Goal: Information Seeking & Learning: Learn about a topic

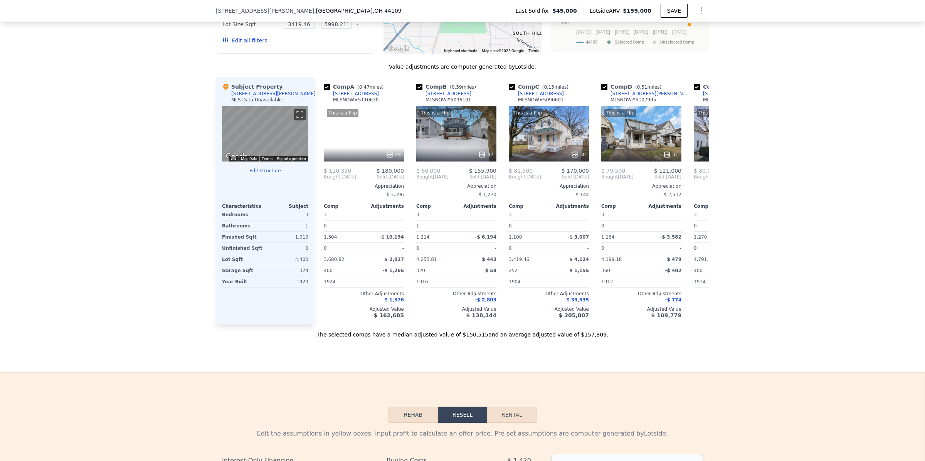
scroll to position [768, 0]
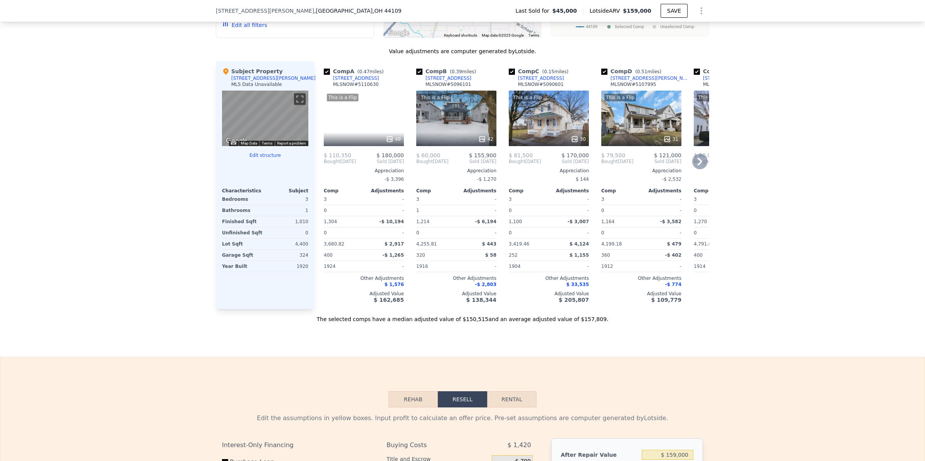
click at [699, 169] on icon at bounding box center [699, 161] width 15 height 15
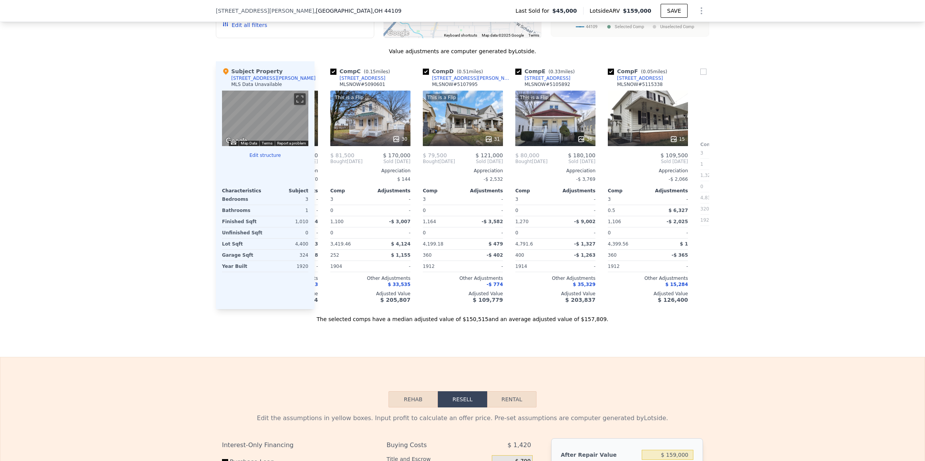
scroll to position [0, 185]
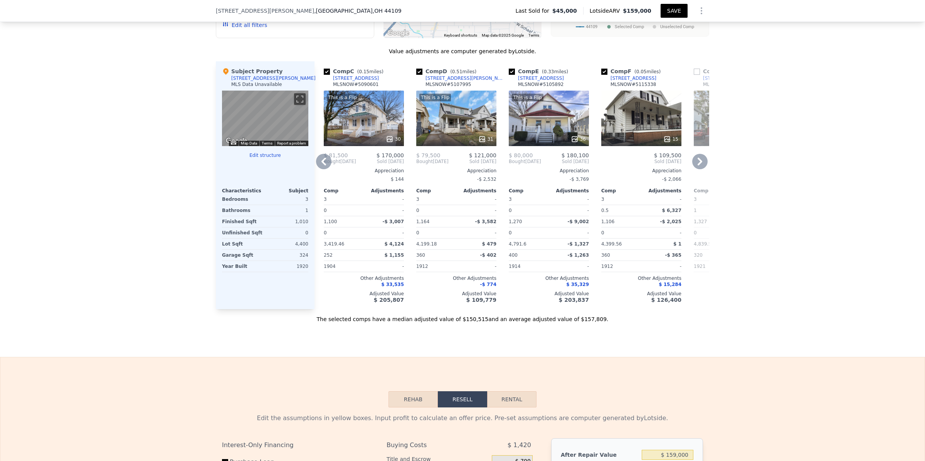
click at [671, 13] on button "SAVE" at bounding box center [674, 11] width 27 height 14
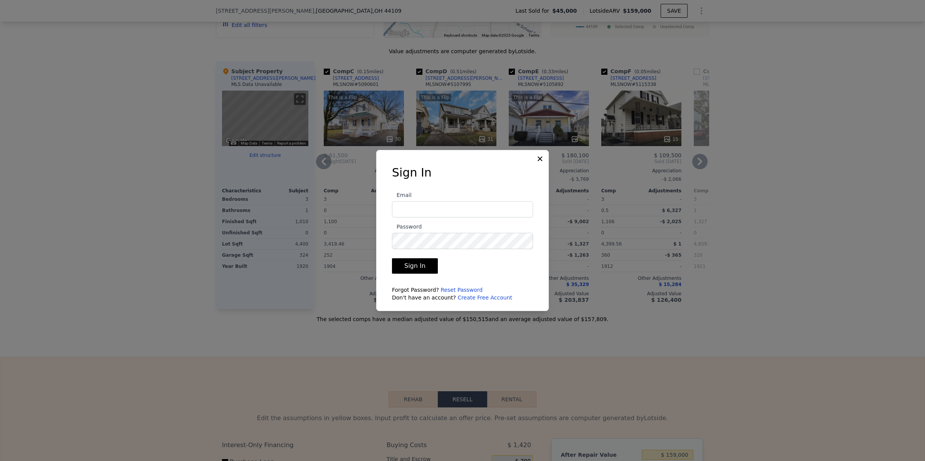
type input "[PERSON_NAME][EMAIL_ADDRESS][DOMAIN_NAME]"
click at [425, 263] on button "Sign In" at bounding box center [415, 265] width 46 height 15
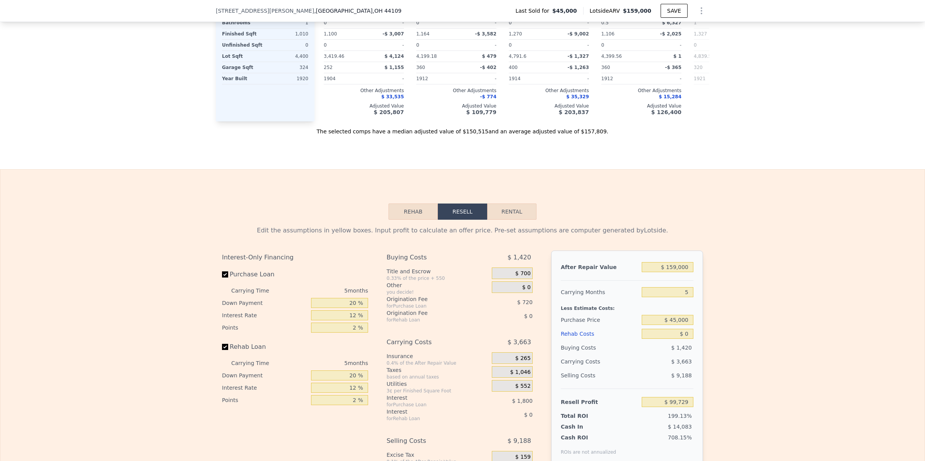
scroll to position [961, 0]
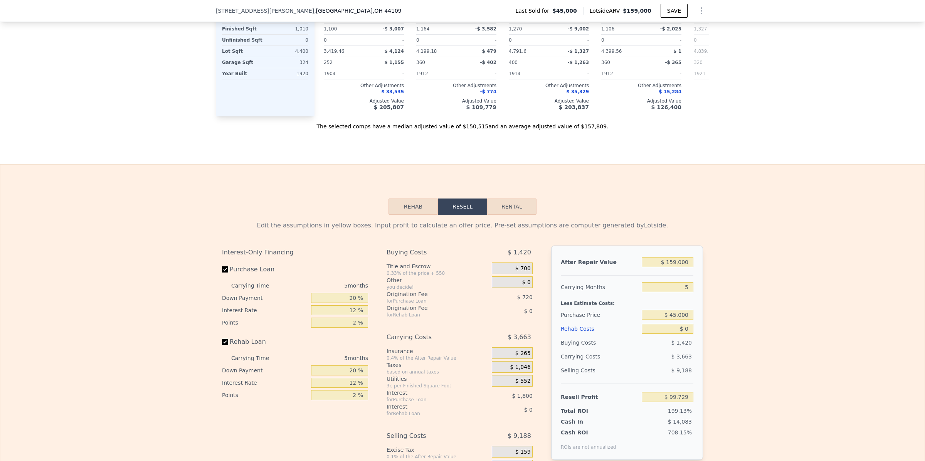
click at [413, 215] on button "Rehab" at bounding box center [413, 207] width 49 height 16
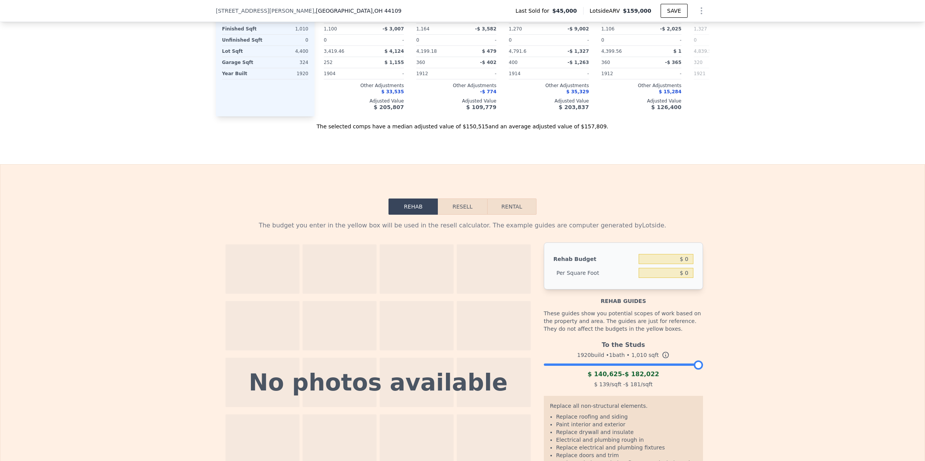
click at [457, 215] on button "Resell" at bounding box center [462, 207] width 49 height 16
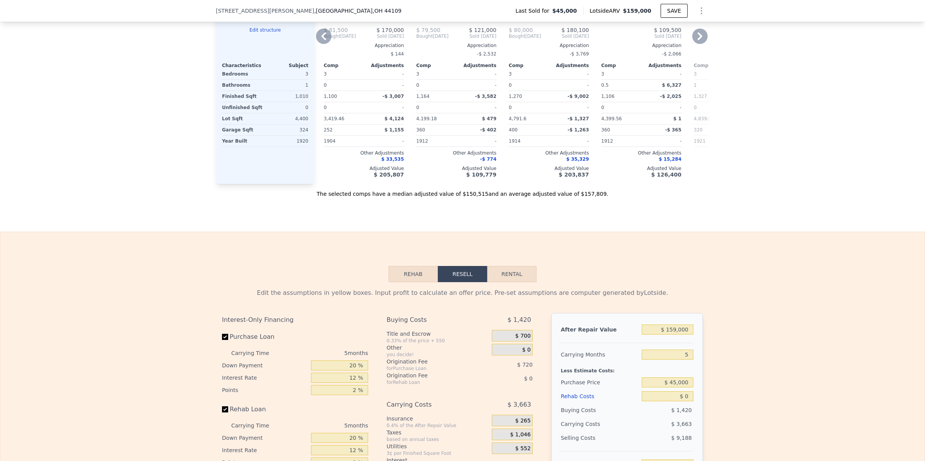
scroll to position [913, 0]
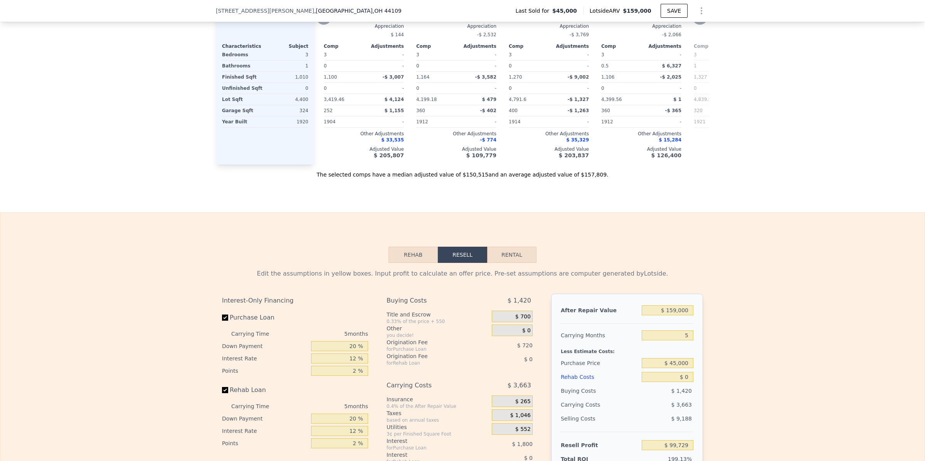
checkbox input "true"
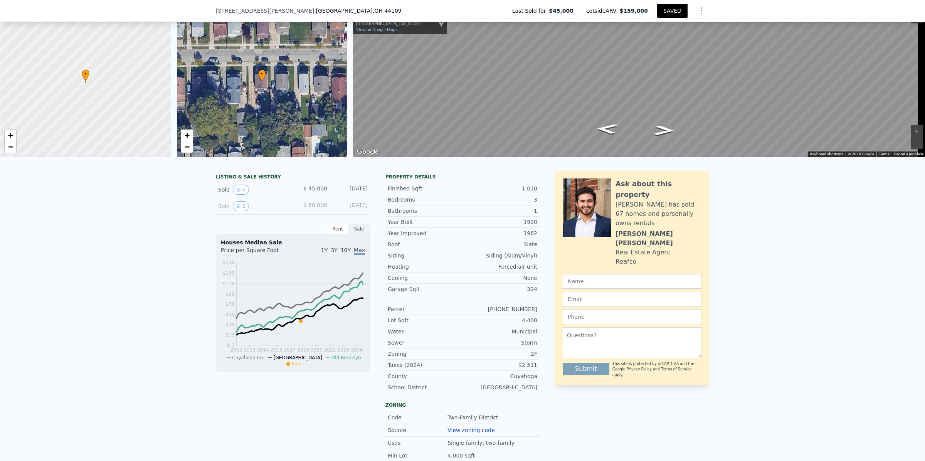
scroll to position [2, 0]
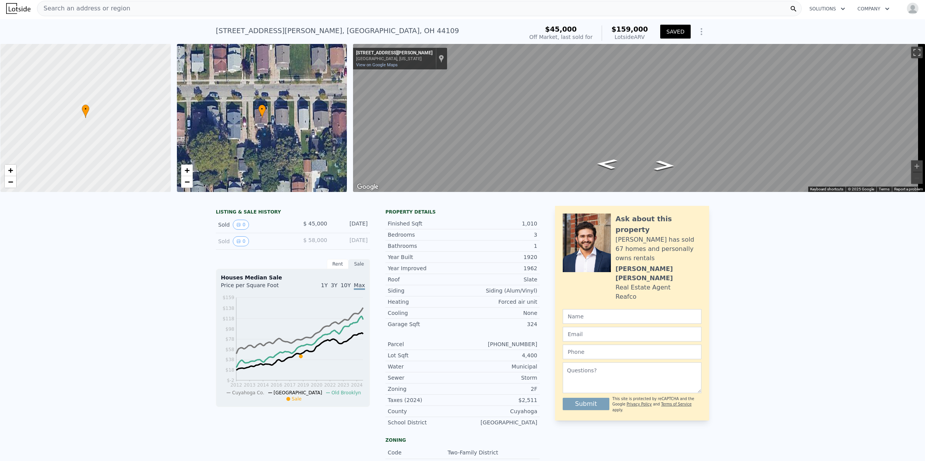
click at [151, 5] on div "Search an address or region" at bounding box center [419, 8] width 765 height 15
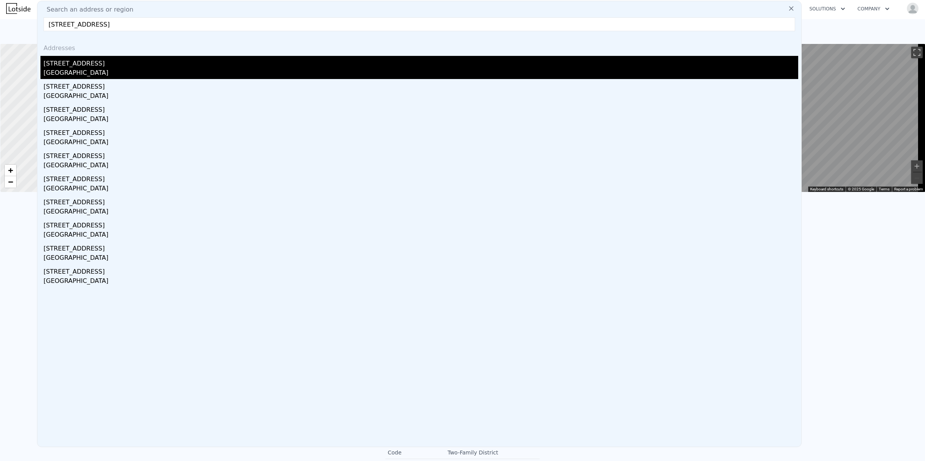
type input "[STREET_ADDRESS]"
click at [58, 69] on div "[GEOGRAPHIC_DATA]" at bounding box center [421, 73] width 755 height 11
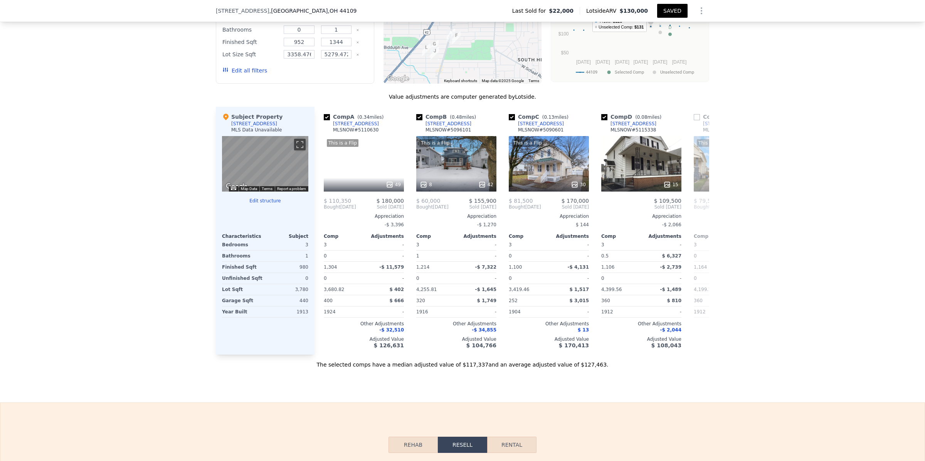
click at [675, 9] on button "SAVED" at bounding box center [672, 11] width 30 height 14
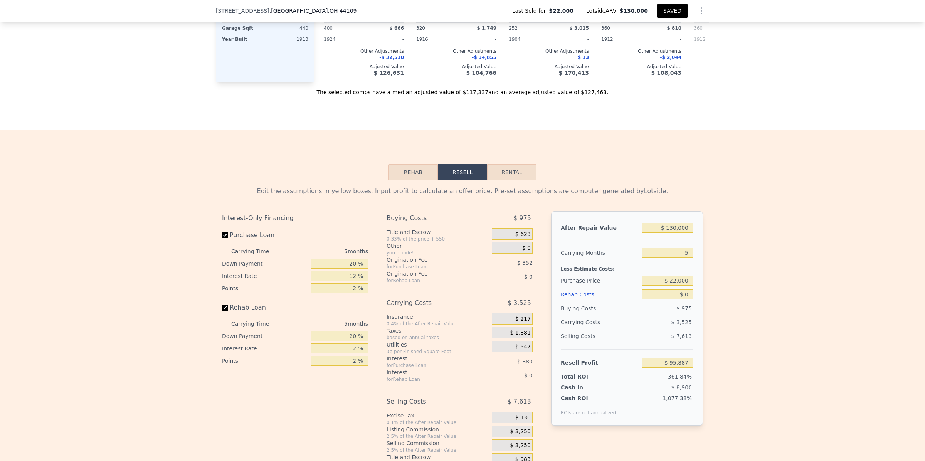
scroll to position [1012, 0]
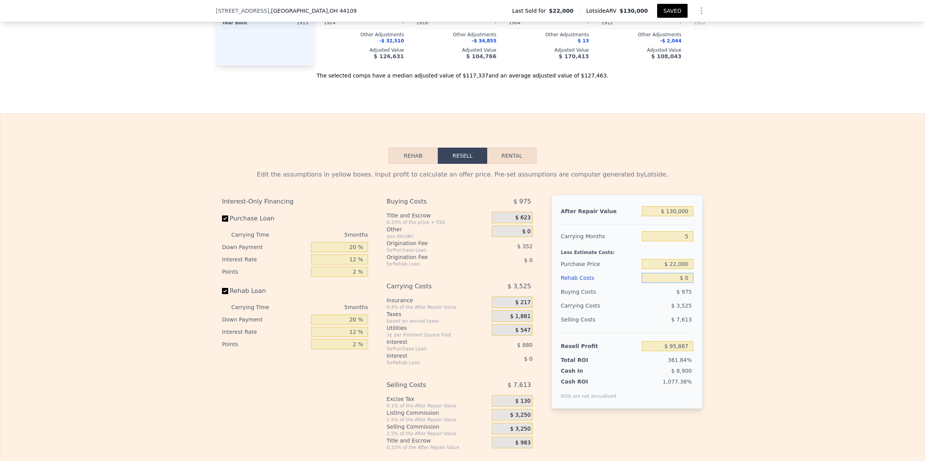
click at [673, 283] on input "$ 0" at bounding box center [668, 278] width 52 height 10
type input "$ 3"
type input "$ 95,884"
type input "$ 35"
type input "$ 95,851"
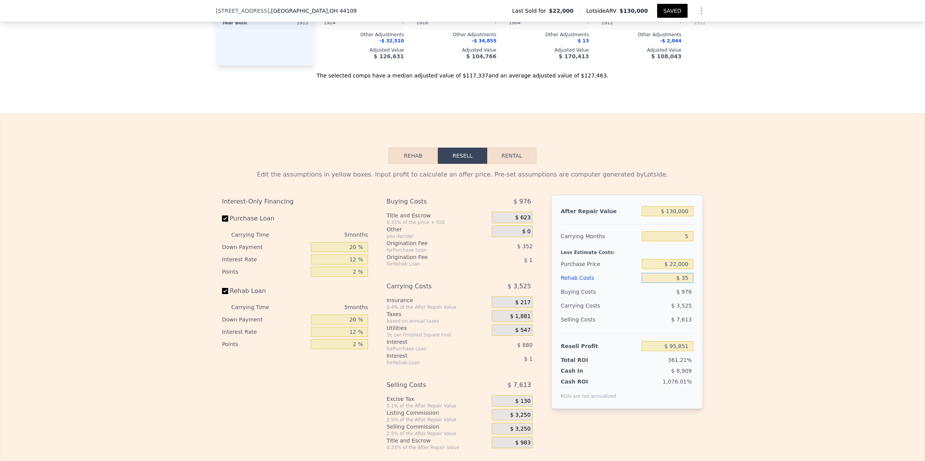
type input "$ 350"
type input "$ 95,516"
type input "$ 3,500"
type input "$ 92,191"
type input "$ 35,000"
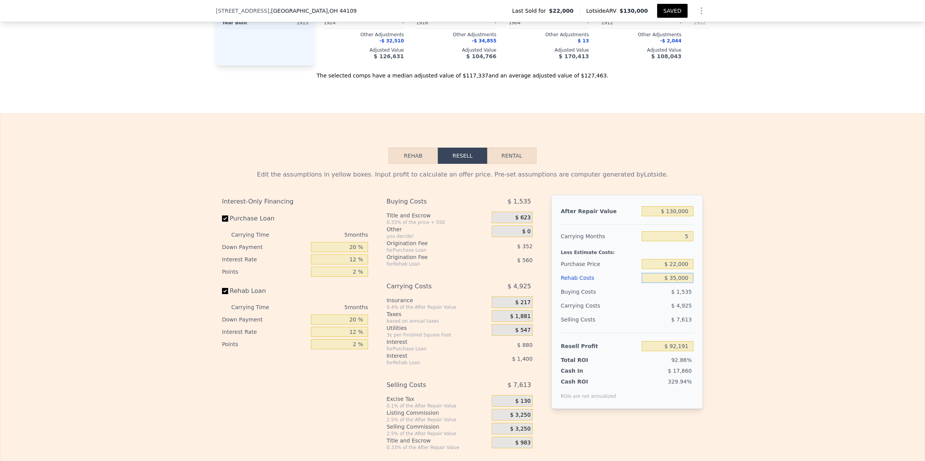
type input "$ 58,927"
type input "$ 35,000"
click at [820, 276] on div "Edit the assumptions in yellow boxes. Input profit to calculate an offer price.…" at bounding box center [462, 307] width 924 height 287
click at [673, 216] on input "$ 130,000" at bounding box center [668, 211] width 52 height 10
type input "$ 13,000"
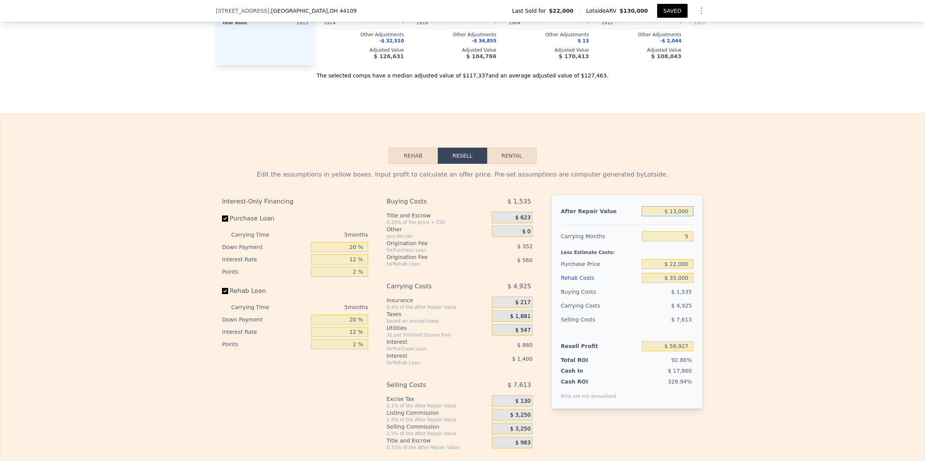
type input "-$ 51,521"
type input "$ 1,000"
type input "-$ 62,849"
type input "$ 11,000"
type input "-$ 53,409"
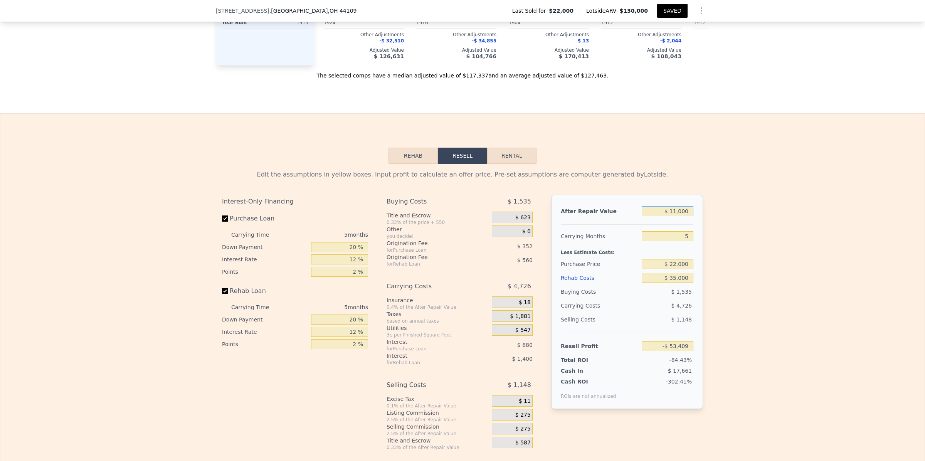
type input "$ 111,000"
type input "$ 40,991"
type input "$ 11,000"
type input "-$ 53,409"
type input "$ 115,000"
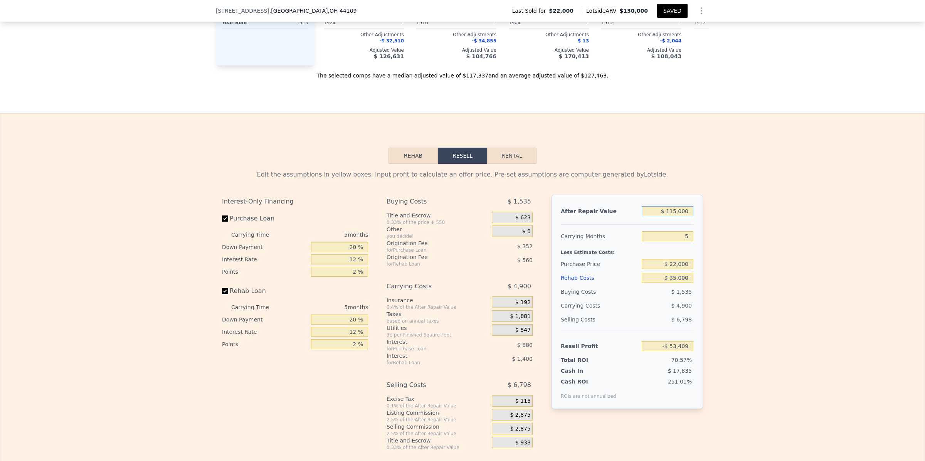
type input "$ 44,767"
type input "$ 115,000"
click at [760, 254] on div "Edit the assumptions in yellow boxes. Input profit to calculate an offer price.…" at bounding box center [462, 307] width 924 height 287
click at [651, 165] on div "Rehab Resell Rental Edit the assumptions in yellow boxes. Input profit to calcu…" at bounding box center [462, 299] width 925 height 372
click at [688, 241] on input "5" at bounding box center [668, 236] width 52 height 10
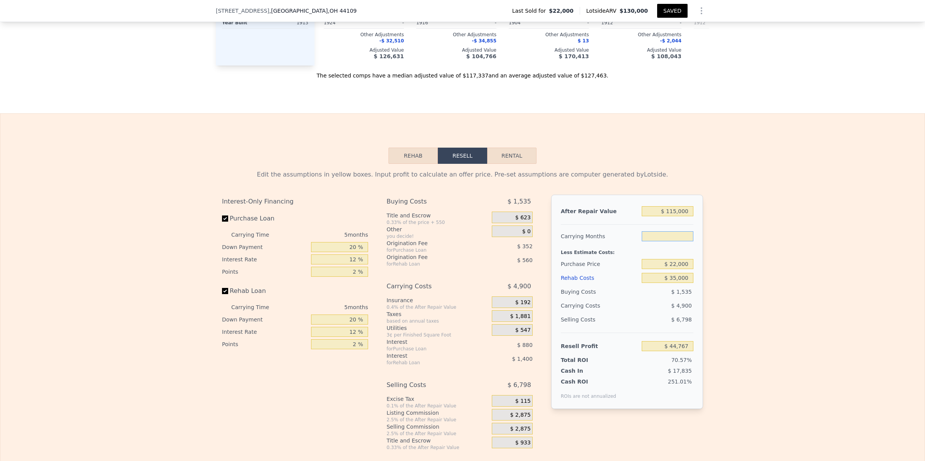
type input "$ 130,000"
type input "5"
type input "$ 0"
type input "$ 95,887"
type input "25"
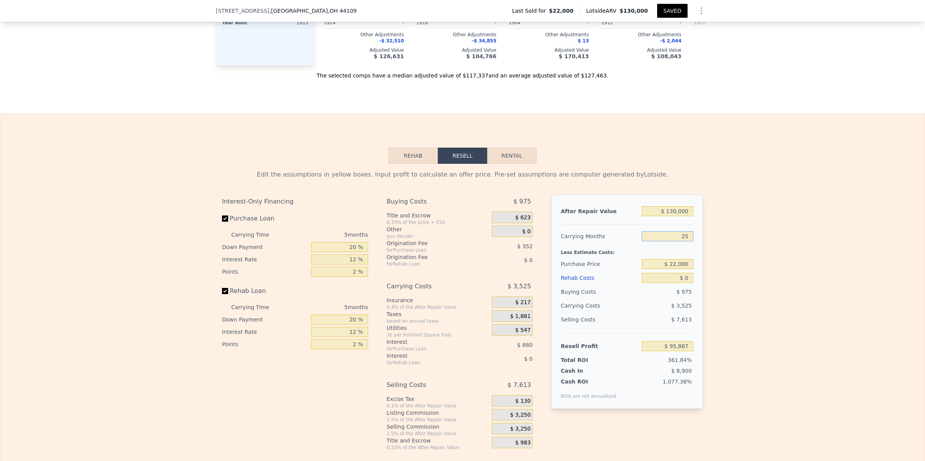
type input "$ 81,788"
type input "2"
type input "$ 98,001"
type input "2"
click at [818, 258] on div "Edit the assumptions in yellow boxes. Input profit to calculate an offer price.…" at bounding box center [462, 307] width 924 height 287
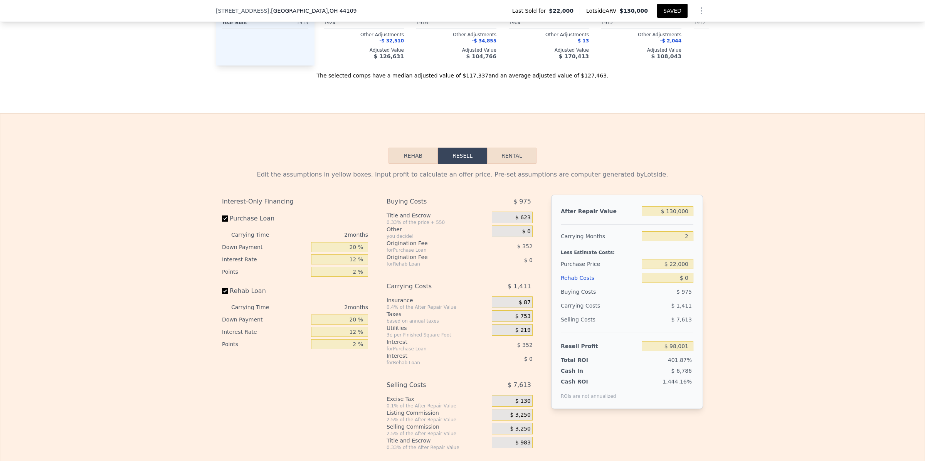
click at [761, 342] on div "Edit the assumptions in yellow boxes. Input profit to calculate an offer price.…" at bounding box center [462, 307] width 924 height 287
click at [685, 283] on input "$ 0" at bounding box center [668, 278] width 52 height 10
type input "$ 3"
type input "$ 97,998"
type input "$ 35"
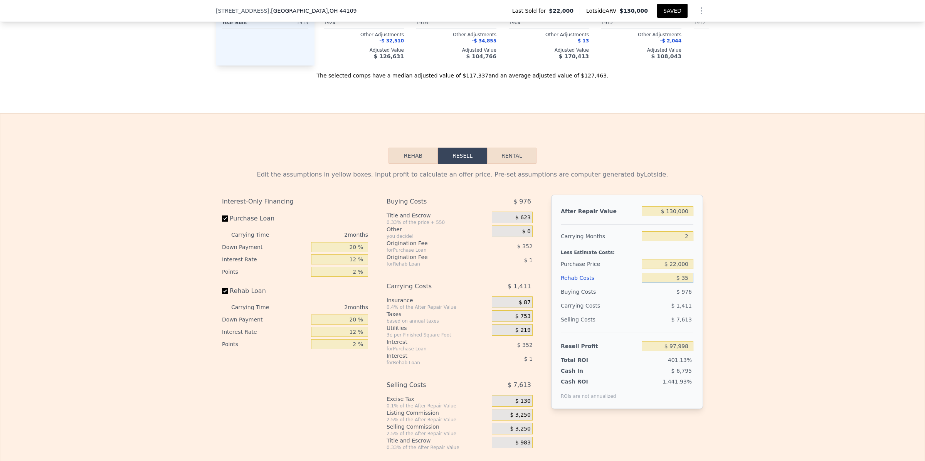
type input "$ 97,965"
type input "$ 350"
type input "$ 97,639"
type input "$ 3,500"
type input "$ 94,389"
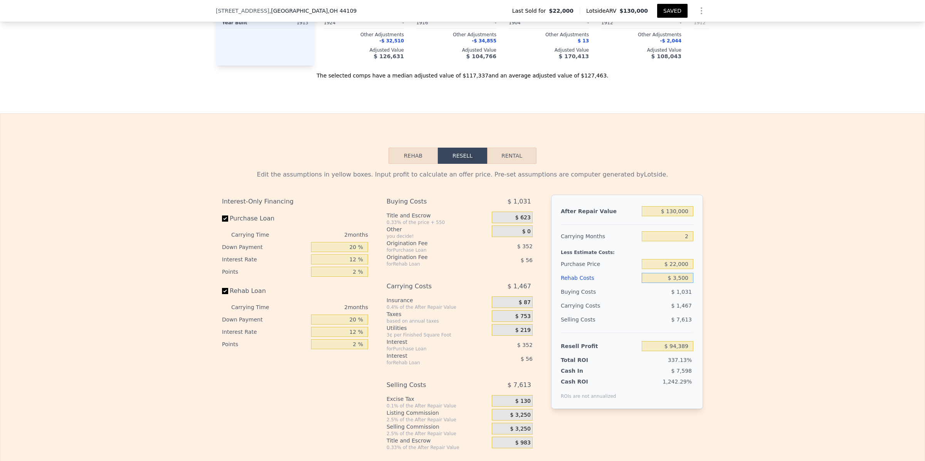
type input "$ 35,000"
type input "$ 61,881"
type input "$ 35,000"
drag, startPoint x: 685, startPoint y: 286, endPoint x: 667, endPoint y: 290, distance: 18.4
click at [667, 269] on input "$ 22,000" at bounding box center [668, 264] width 52 height 10
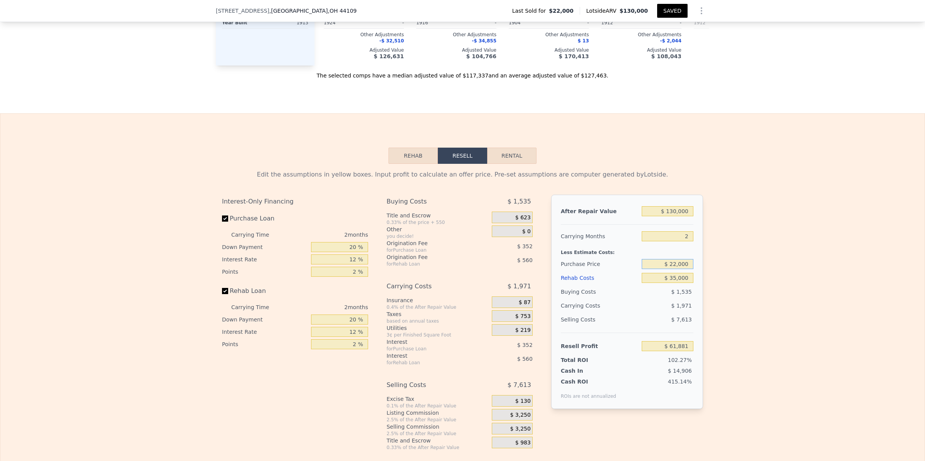
click at [667, 269] on input "$ 22,000" at bounding box center [668, 264] width 52 height 10
type input "$ 2,000"
type input "$ 82,587"
type input "5"
type input "$ 0"
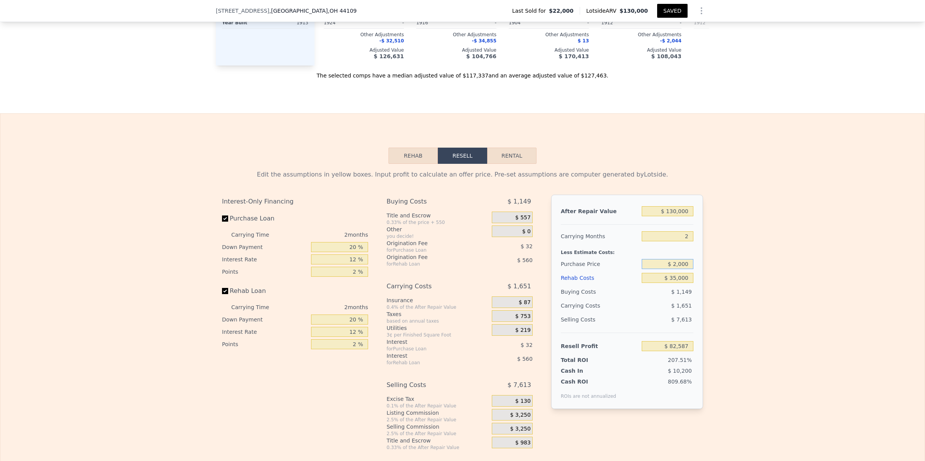
type input "$ 95,887"
type input "$ 2"
type input "$ 60,000"
type input "$ 55,632"
click at [807, 261] on div "Edit the assumptions in yellow boxes. Input profit to calculate an offer price.…" at bounding box center [462, 307] width 924 height 287
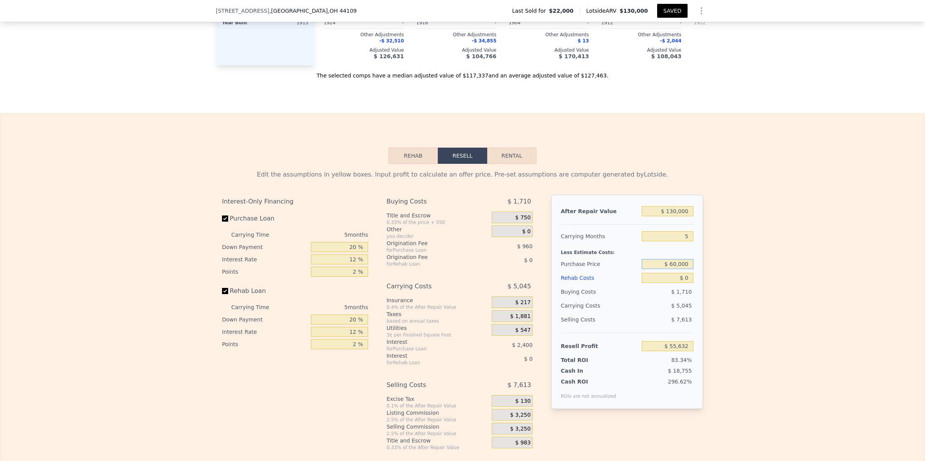
click at [685, 269] on input "$ 60,000" at bounding box center [668, 264] width 52 height 10
click at [684, 283] on input "$ 0" at bounding box center [668, 278] width 52 height 10
type input "$ 3"
type input "$ 55,629"
type input "$ 35"
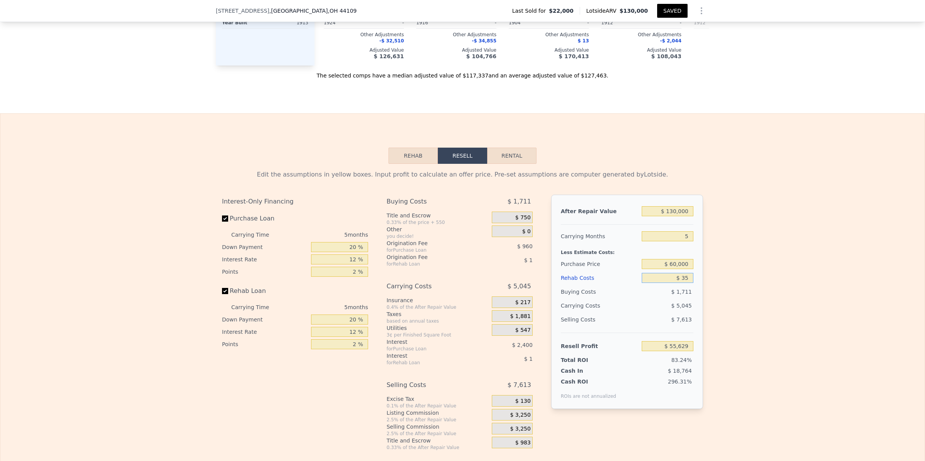
type input "$ 55,596"
type input "$ 350"
type input "$ 55,261"
type input "$ 3,500"
type input "$ 51,936"
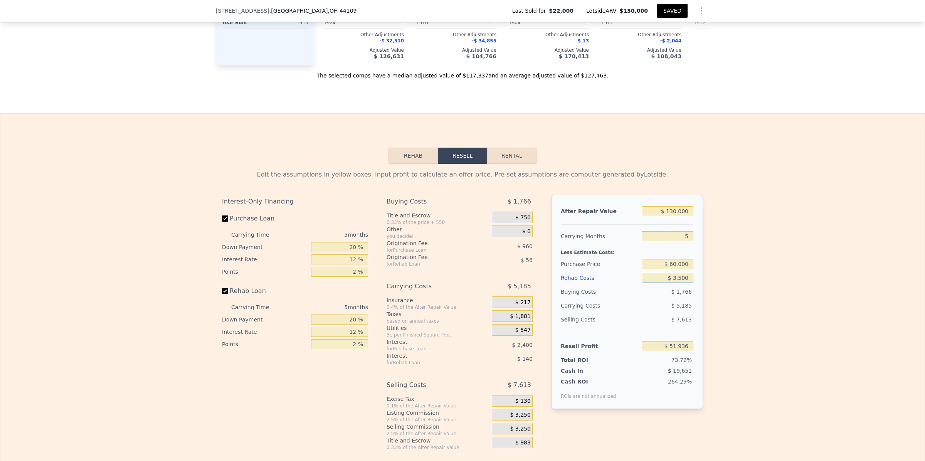
type input "$ 35,000"
type input "$ 18,672"
type input "$ 35,000"
click at [751, 290] on div "Edit the assumptions in yellow boxes. Input profit to calculate an offer price.…" at bounding box center [462, 307] width 924 height 287
click at [675, 269] on input "$ 60,000" at bounding box center [668, 264] width 52 height 10
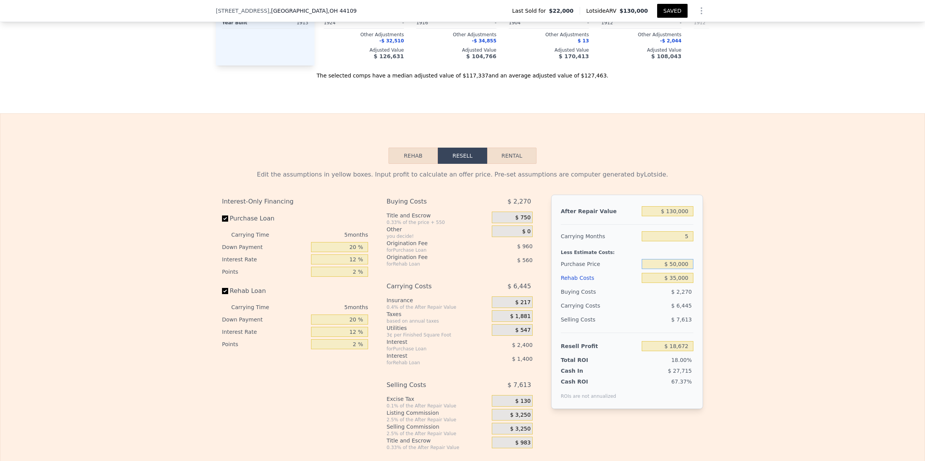
type input "$ 50,000"
click at [907, 291] on div "Edit the assumptions in yellow boxes. Input profit to calculate an offer price.…" at bounding box center [462, 307] width 924 height 287
type input "$ 29,265"
click at [764, 302] on div "Edit the assumptions in yellow boxes. Input profit to calculate an offer price.…" at bounding box center [462, 307] width 924 height 287
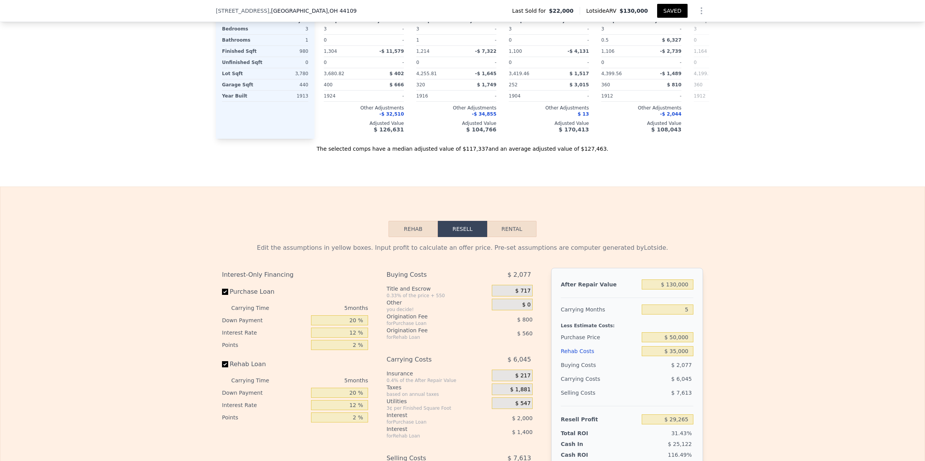
scroll to position [931, 0]
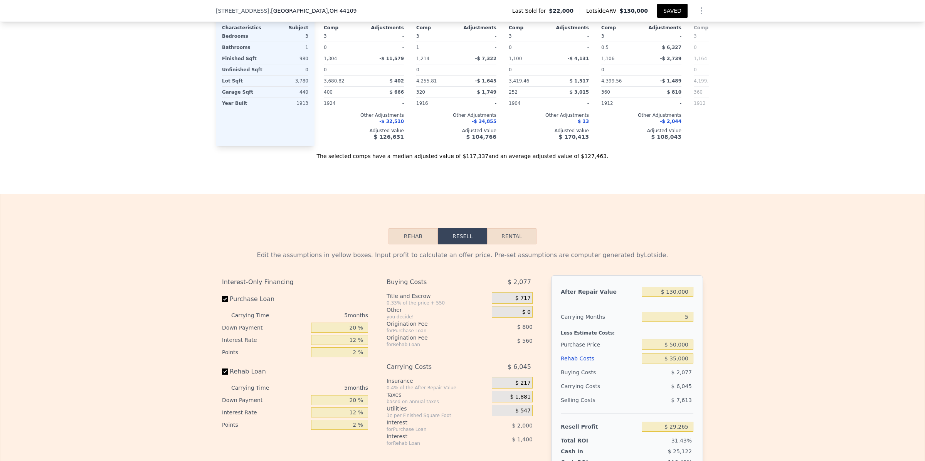
type input "$ 0"
type input "$ 95,887"
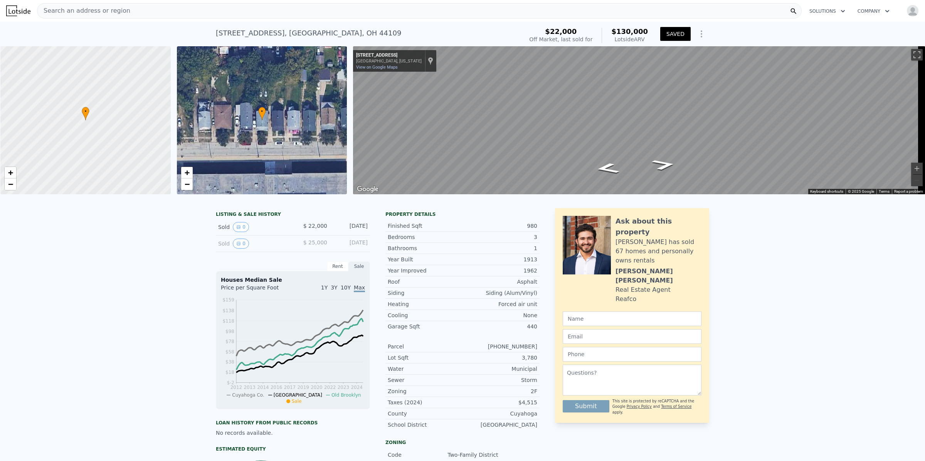
click at [143, 7] on div "Search an address or region" at bounding box center [419, 10] width 765 height 15
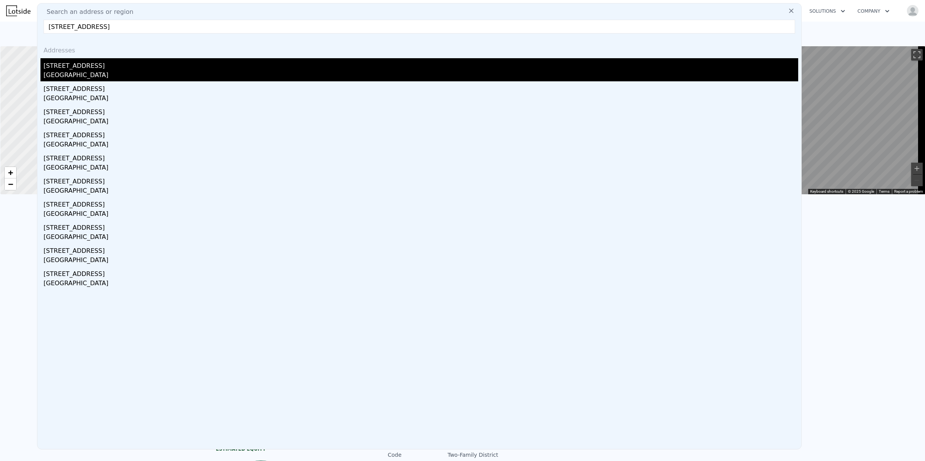
type input "[STREET_ADDRESS]"
click at [89, 64] on div "[STREET_ADDRESS]" at bounding box center [421, 64] width 755 height 12
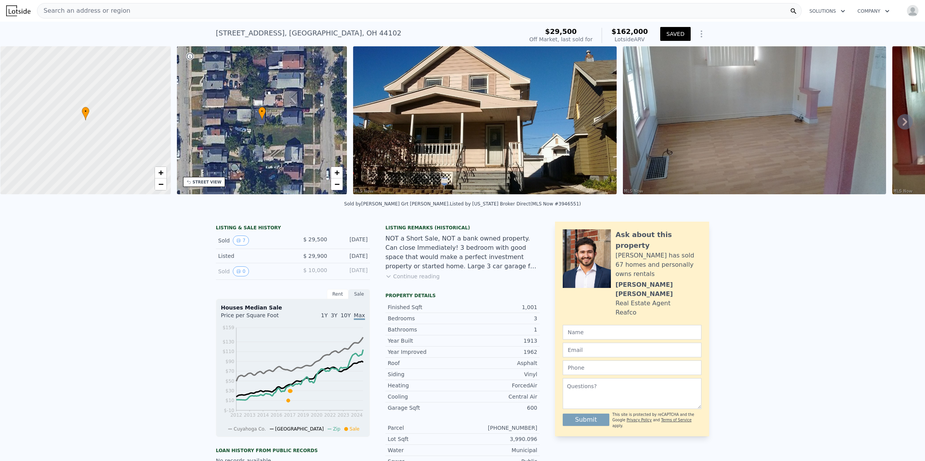
click at [897, 121] on icon at bounding box center [904, 121] width 15 height 15
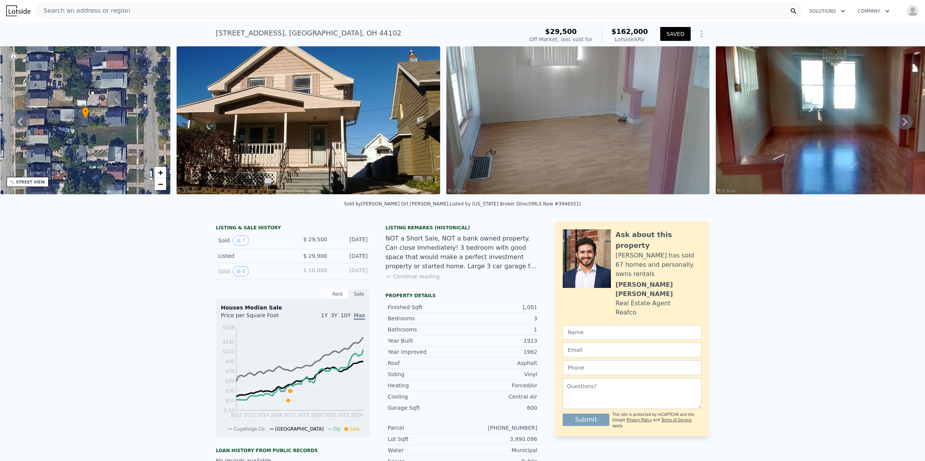
click at [903, 122] on icon at bounding box center [905, 122] width 5 height 8
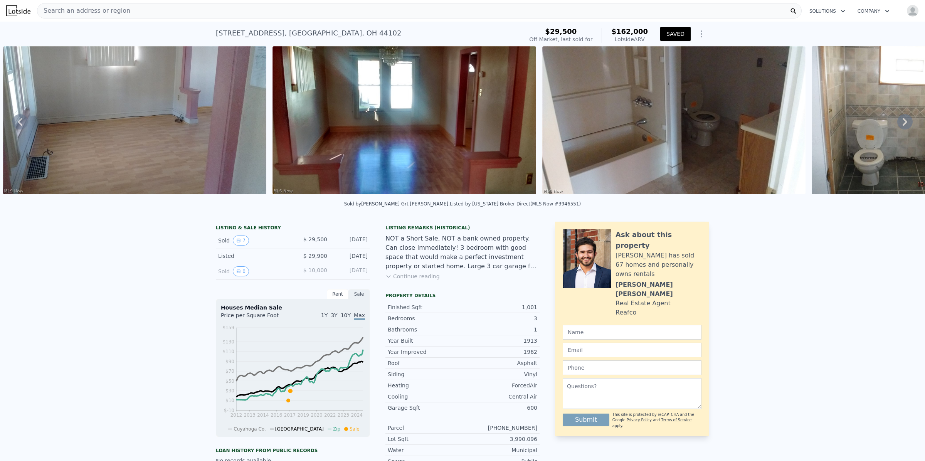
click at [903, 122] on icon at bounding box center [905, 122] width 5 height 8
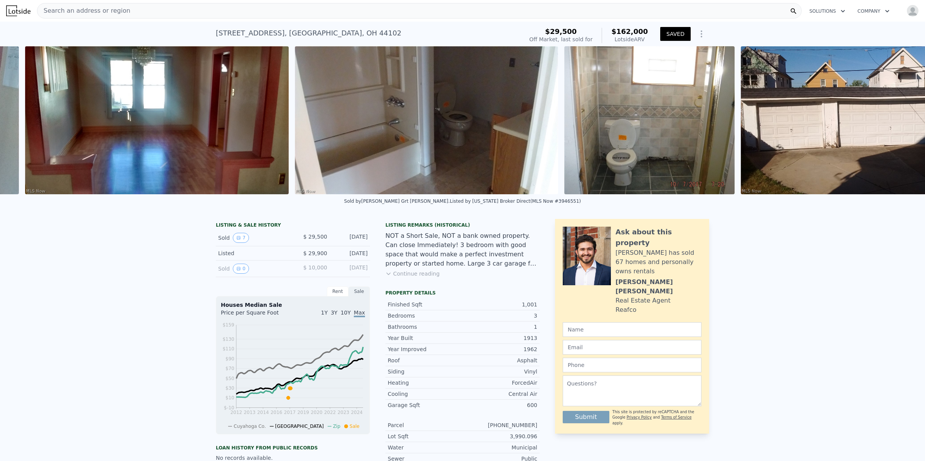
scroll to position [0, 892]
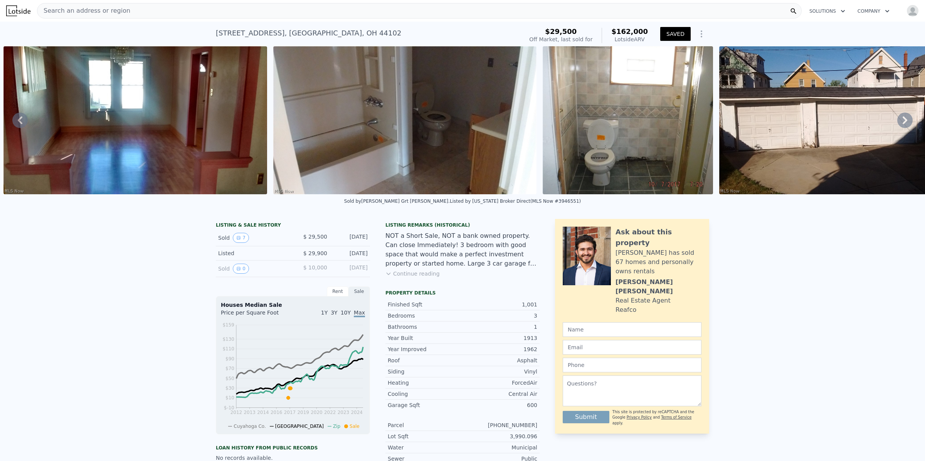
click at [897, 122] on icon at bounding box center [904, 120] width 15 height 15
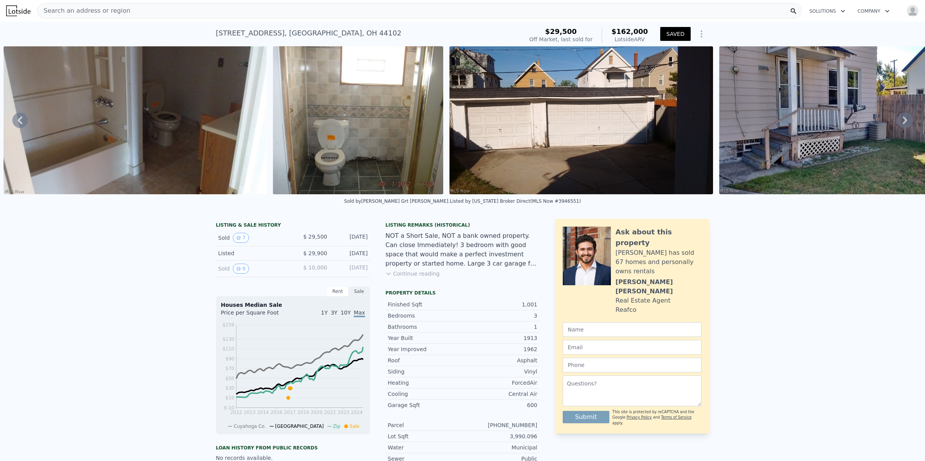
scroll to position [0, 1229]
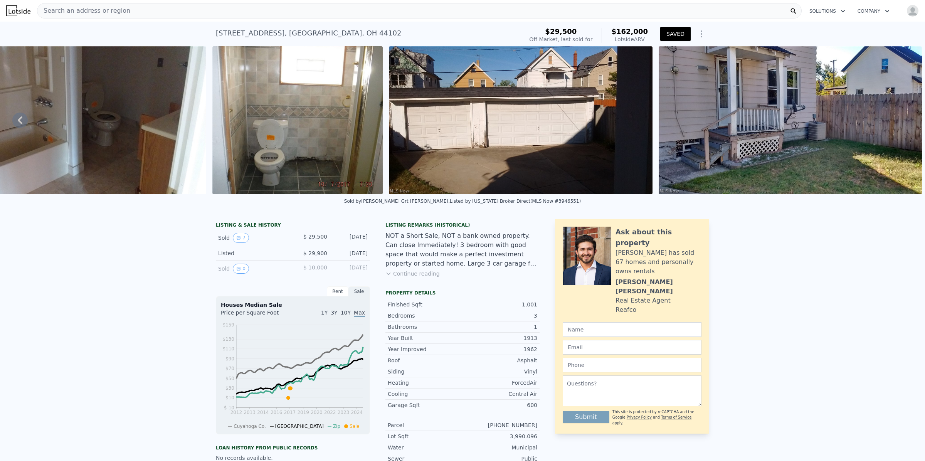
click at [896, 122] on img at bounding box center [791, 120] width 264 height 148
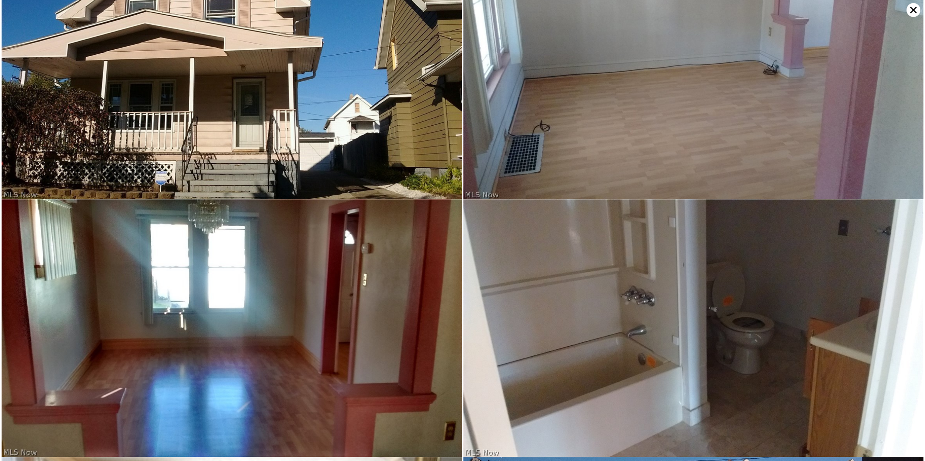
scroll to position [0, 0]
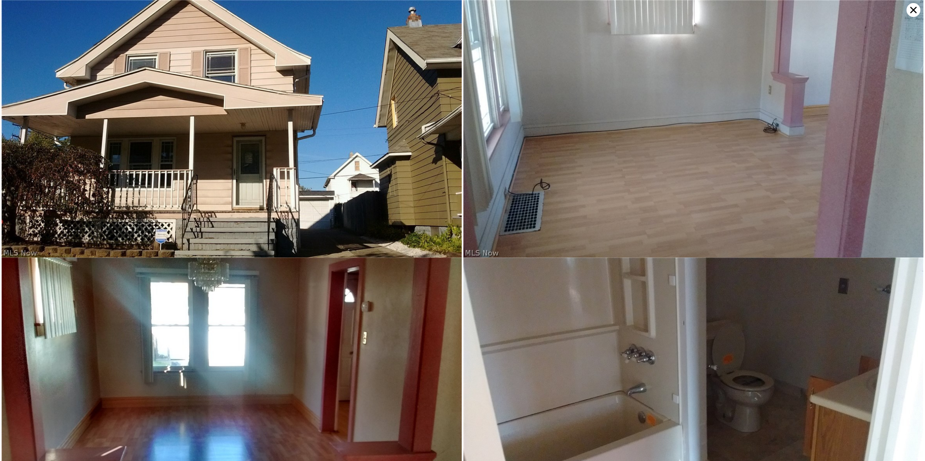
click at [362, 316] on img at bounding box center [232, 387] width 460 height 259
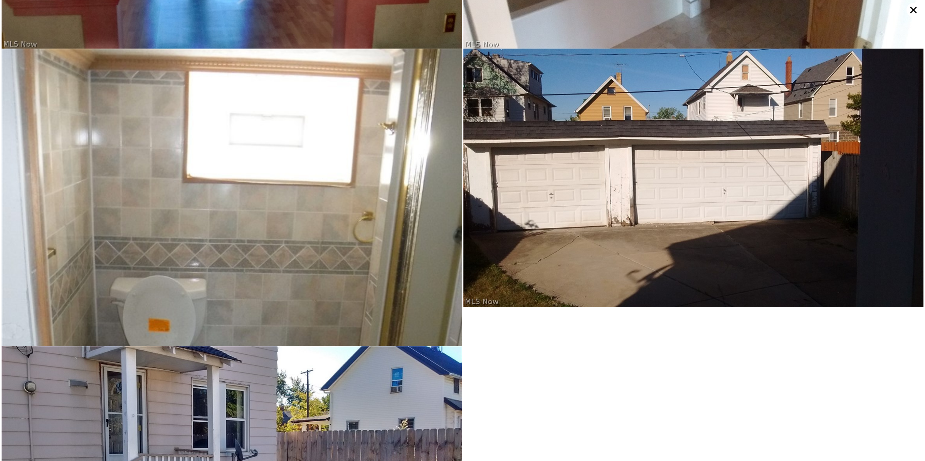
scroll to position [515, 0]
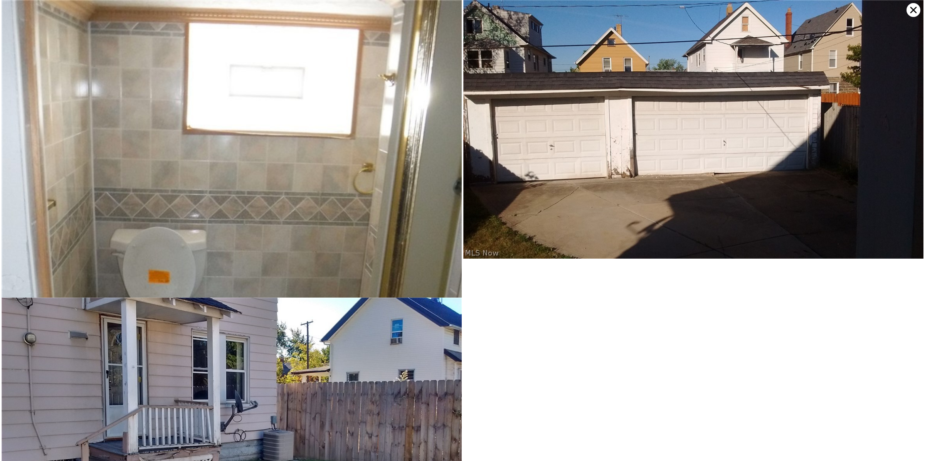
click at [915, 12] on icon at bounding box center [914, 10] width 14 height 14
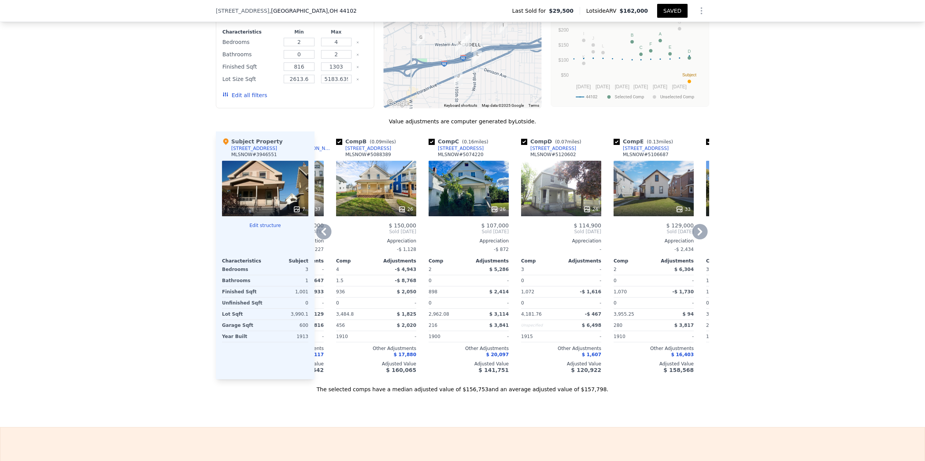
scroll to position [0, 0]
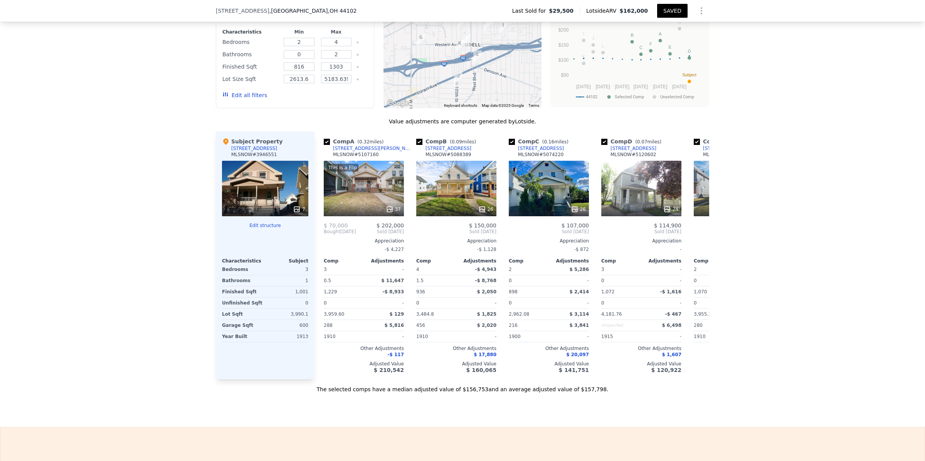
click at [668, 8] on button "SAVED" at bounding box center [672, 11] width 30 height 14
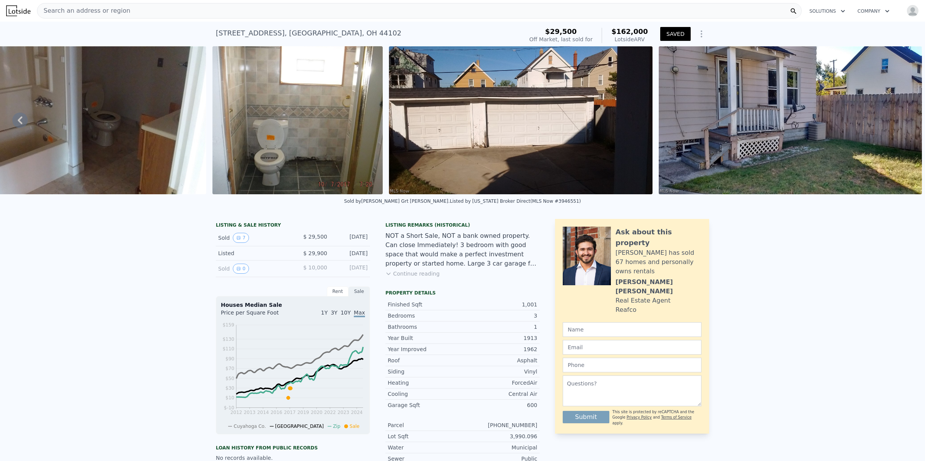
click at [199, 8] on div "Search an address or region" at bounding box center [419, 10] width 765 height 15
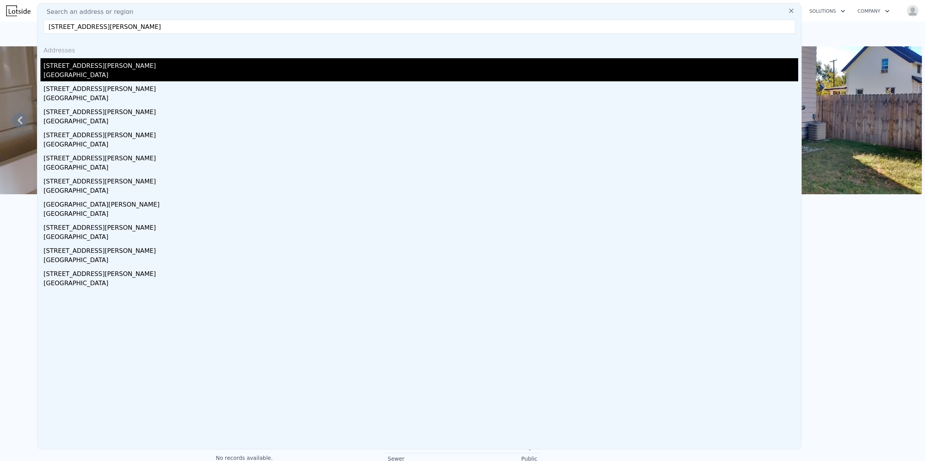
type input "[STREET_ADDRESS][PERSON_NAME]"
click at [66, 72] on div "[GEOGRAPHIC_DATA]" at bounding box center [421, 76] width 755 height 11
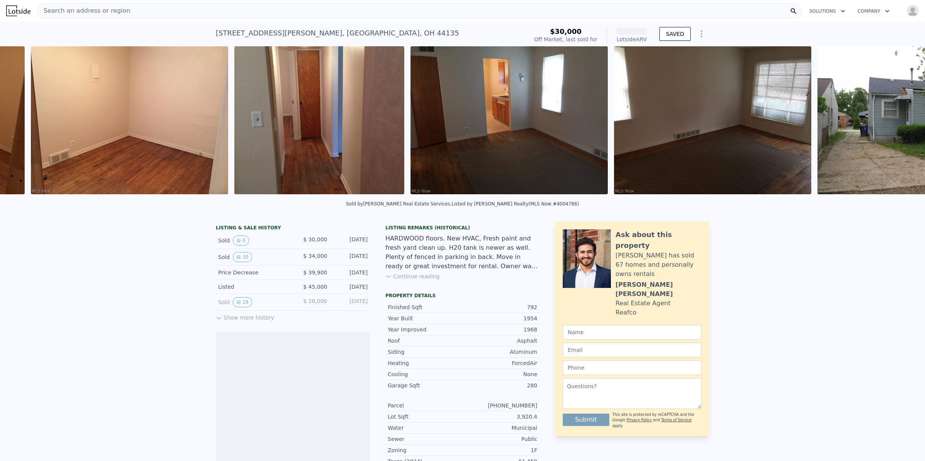
scroll to position [0, 1262]
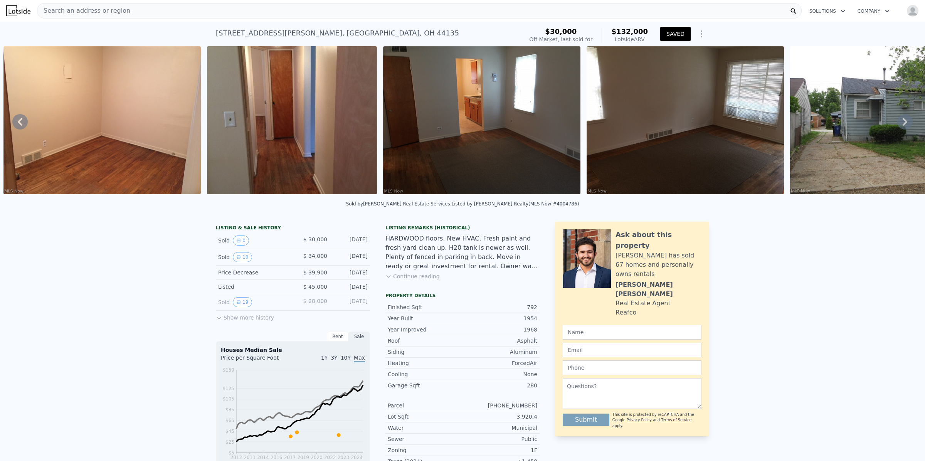
click at [150, 131] on img at bounding box center [101, 120] width 197 height 148
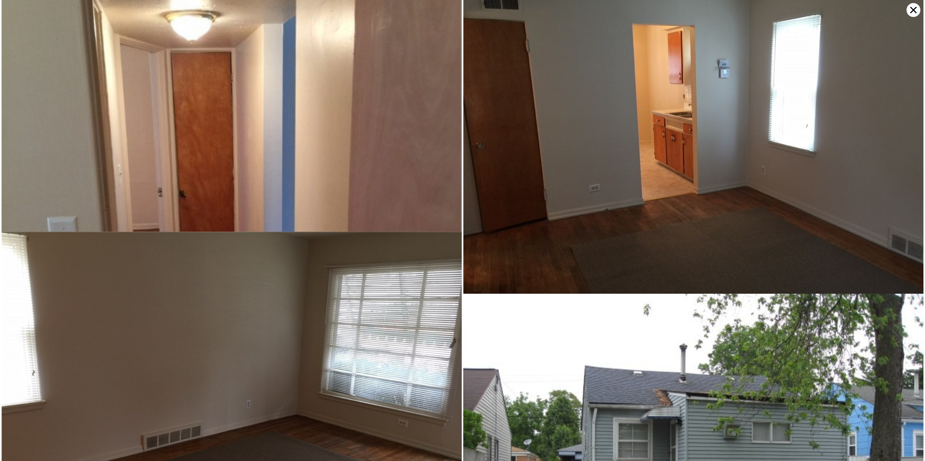
scroll to position [843, 0]
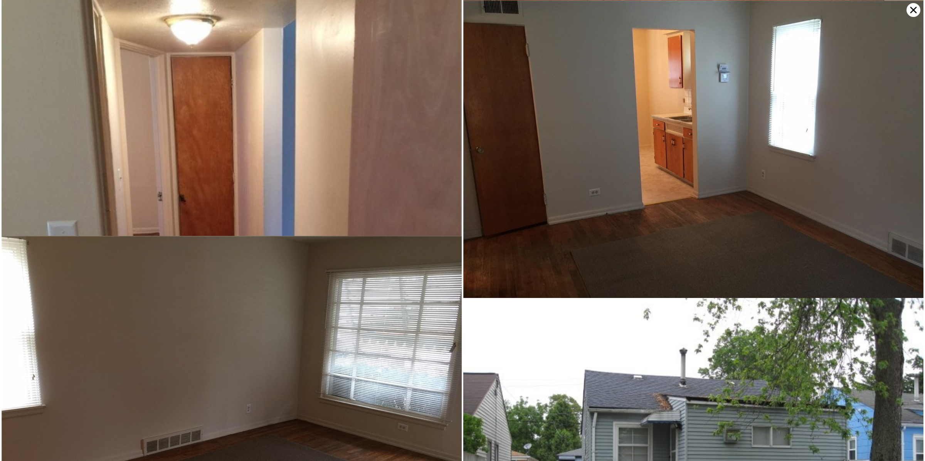
click at [916, 9] on icon at bounding box center [914, 10] width 14 height 14
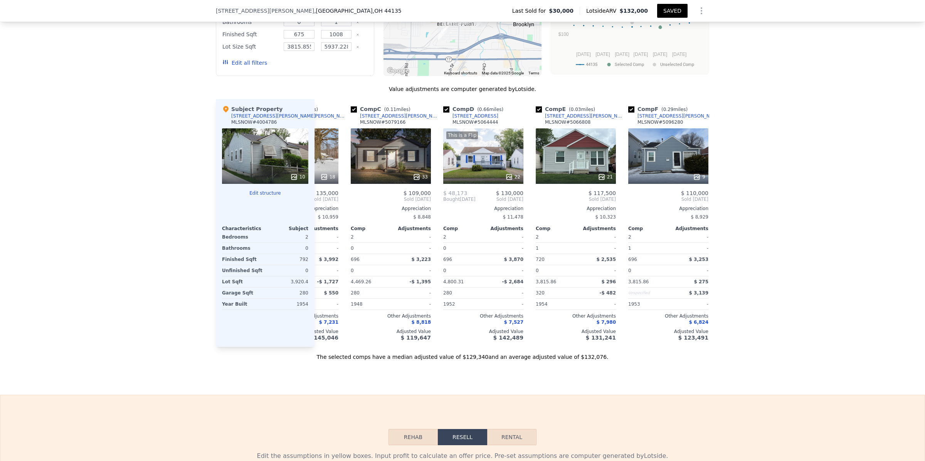
scroll to position [0, 175]
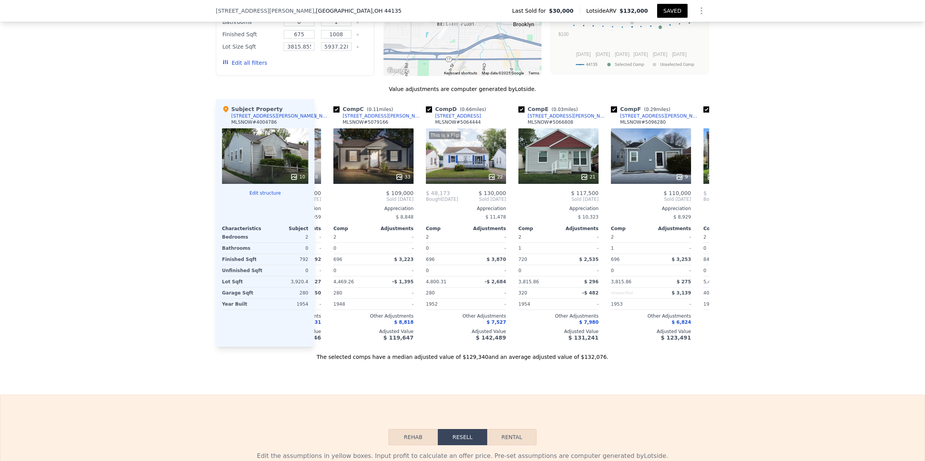
click at [675, 9] on button "SAVED" at bounding box center [672, 11] width 30 height 14
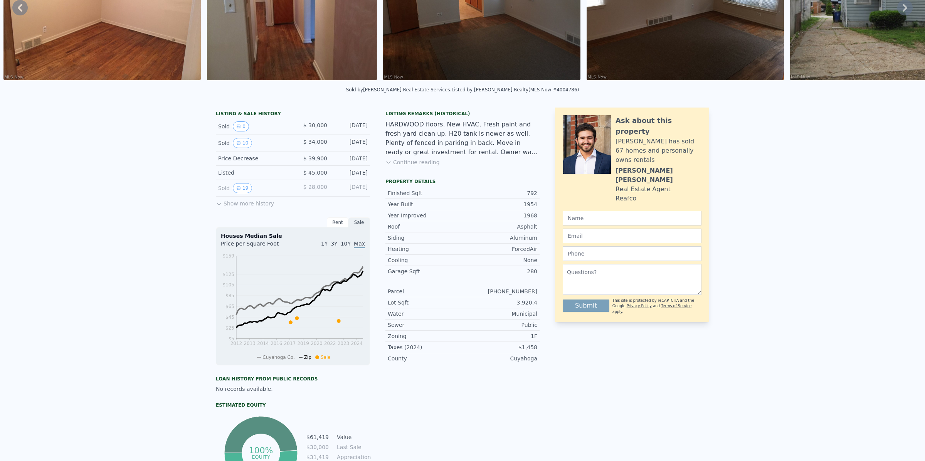
scroll to position [0, 0]
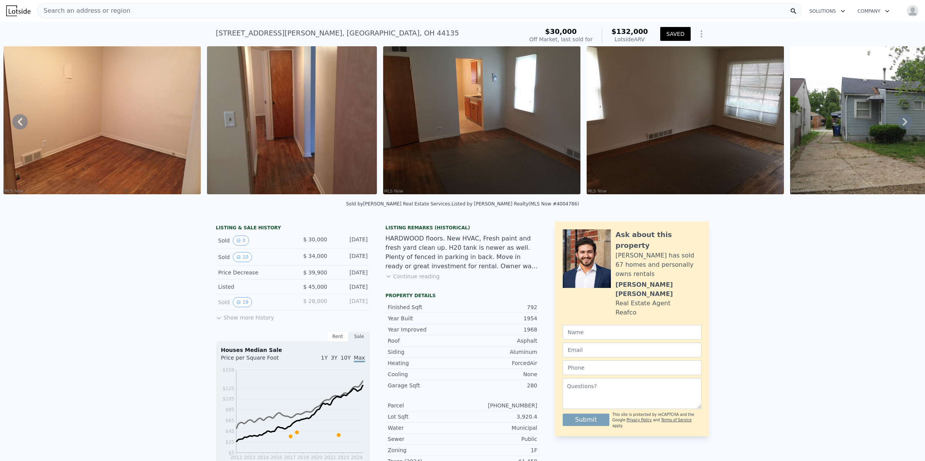
click at [121, 10] on div "Search an address or region" at bounding box center [419, 10] width 765 height 15
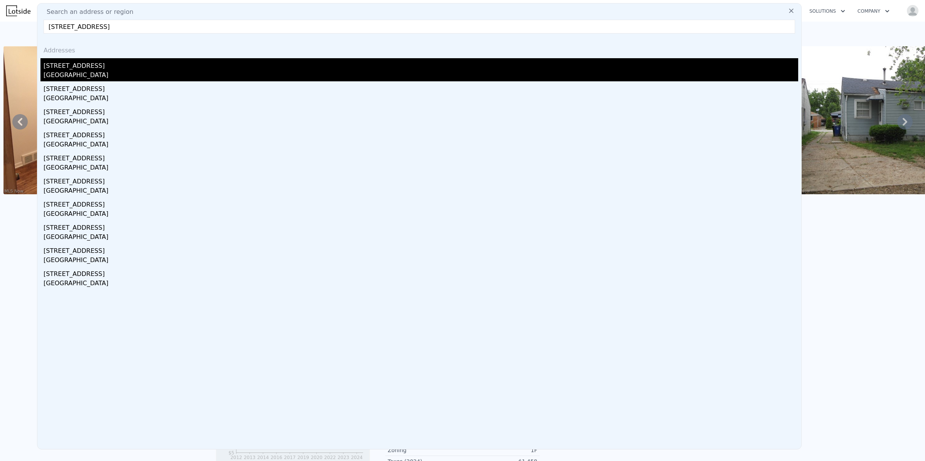
type input "[STREET_ADDRESS]"
click at [70, 66] on div "[STREET_ADDRESS]" at bounding box center [421, 64] width 755 height 12
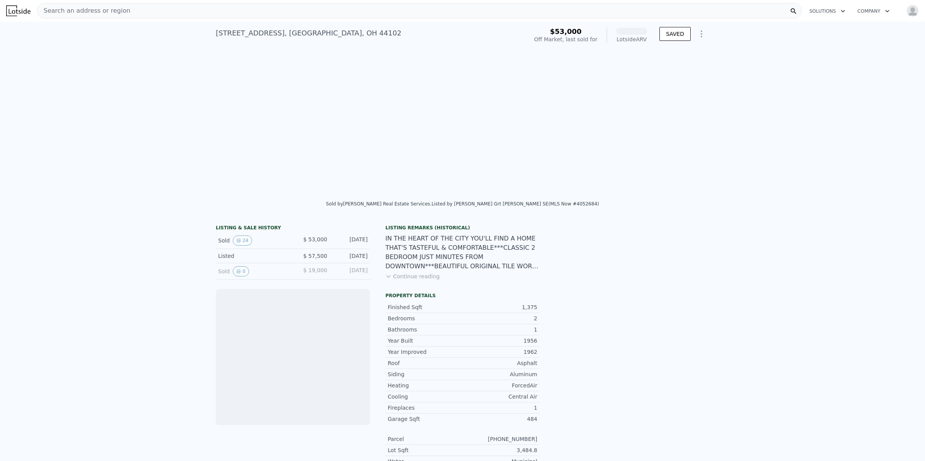
scroll to position [0, 1234]
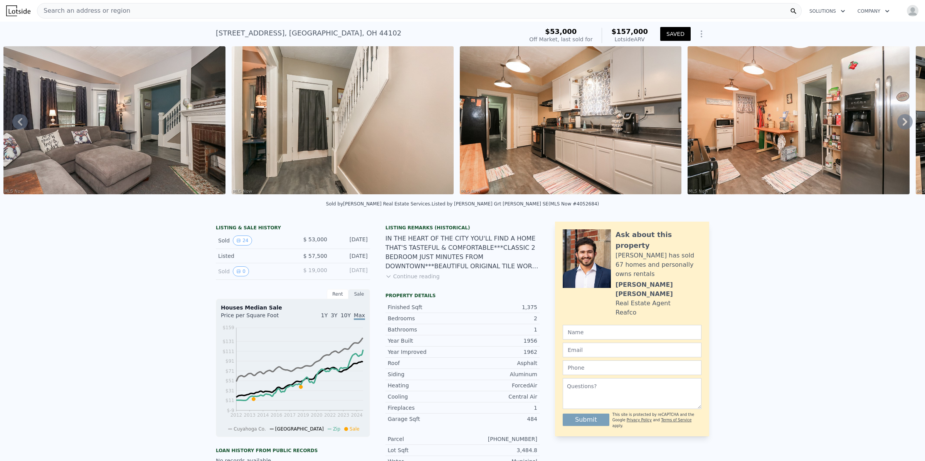
click at [392, 149] on img at bounding box center [343, 120] width 222 height 148
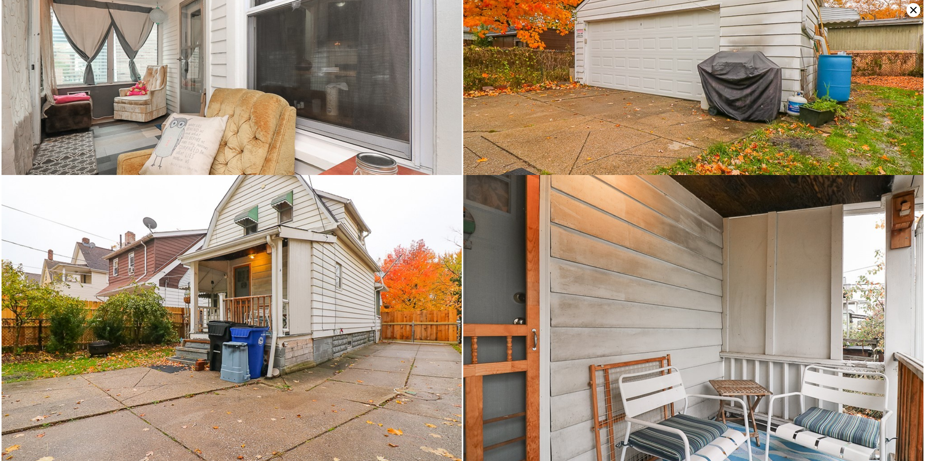
scroll to position [2756, 0]
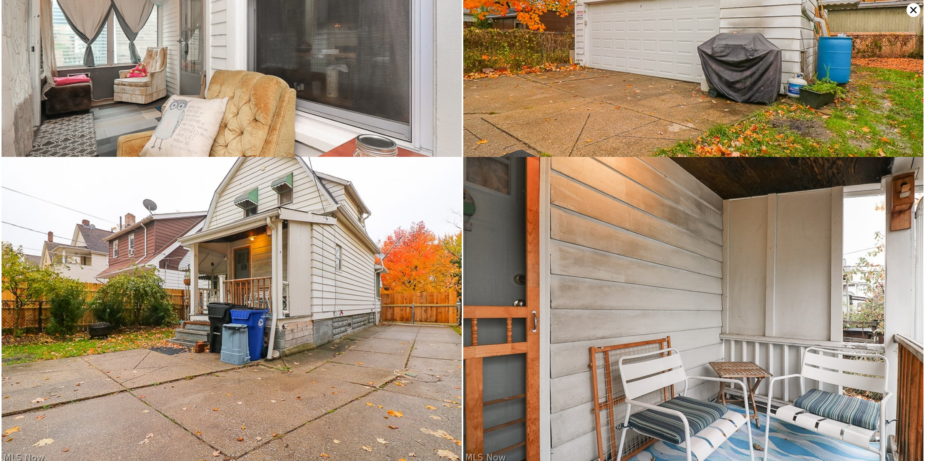
click at [911, 10] on icon at bounding box center [914, 10] width 14 height 14
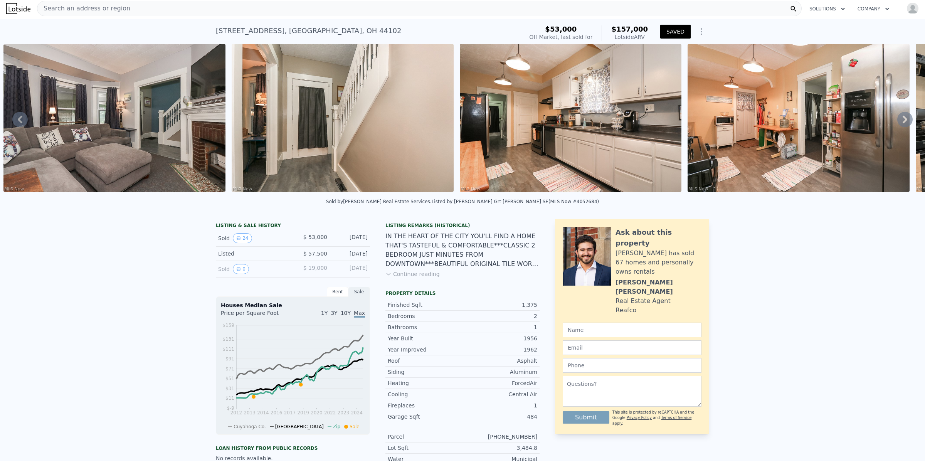
scroll to position [5, 0]
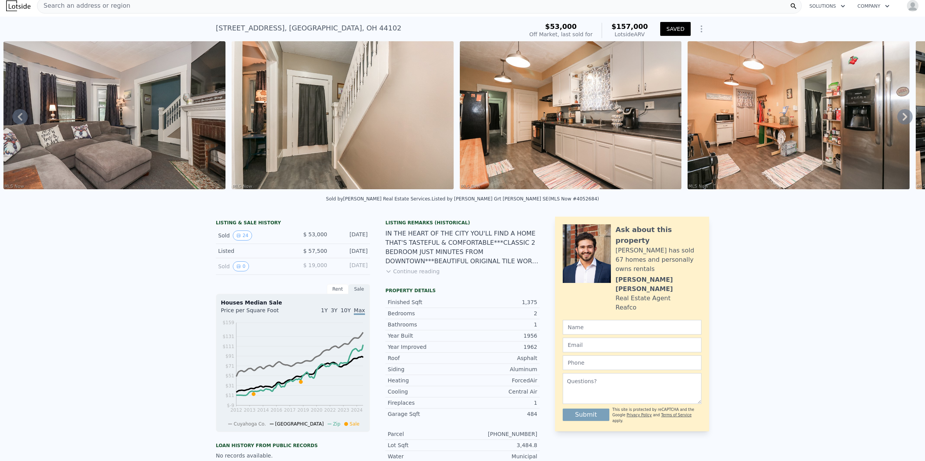
click at [110, 7] on span "Search an address or region" at bounding box center [83, 5] width 93 height 9
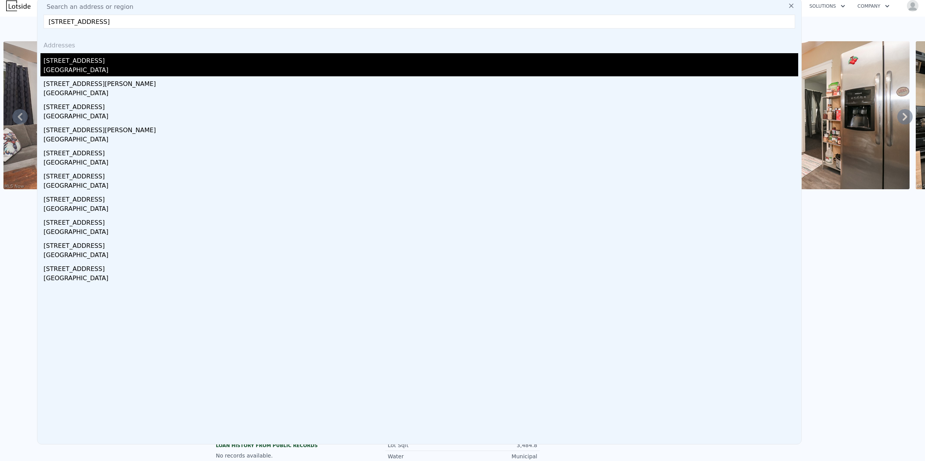
type input "[STREET_ADDRESS]"
click at [71, 69] on div "[GEOGRAPHIC_DATA]" at bounding box center [421, 71] width 755 height 11
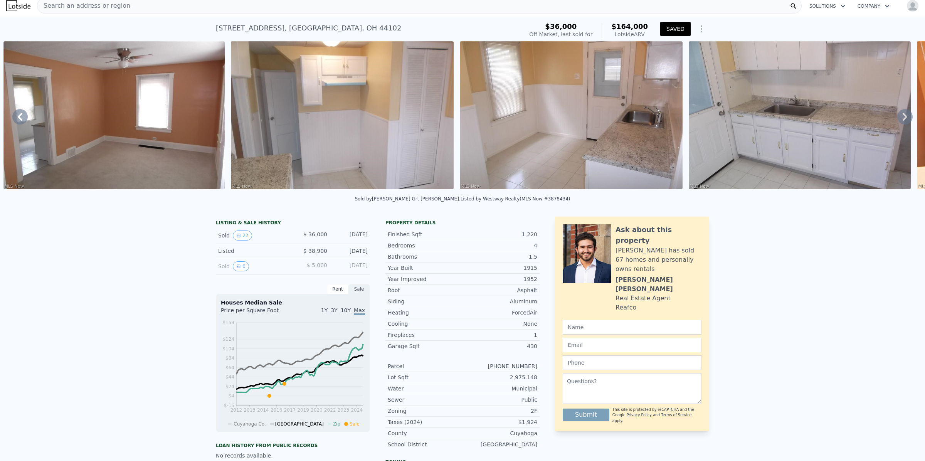
click at [178, 136] on img at bounding box center [113, 115] width 221 height 148
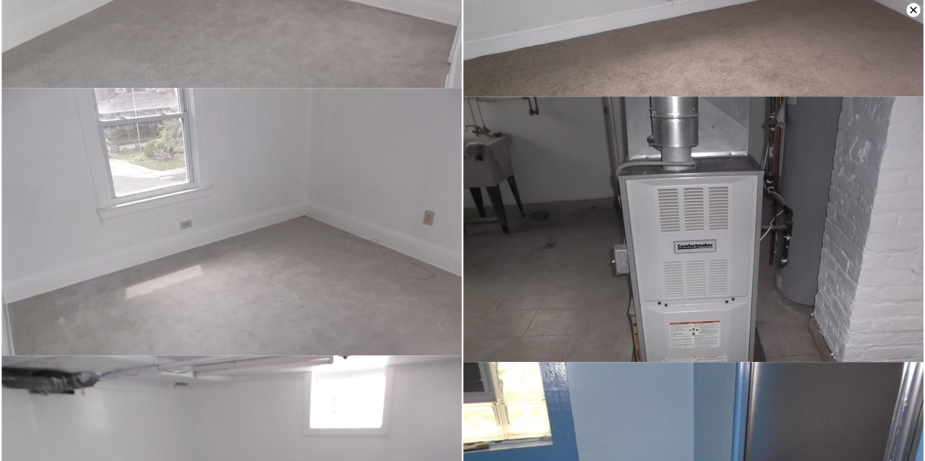
scroll to position [2119, 0]
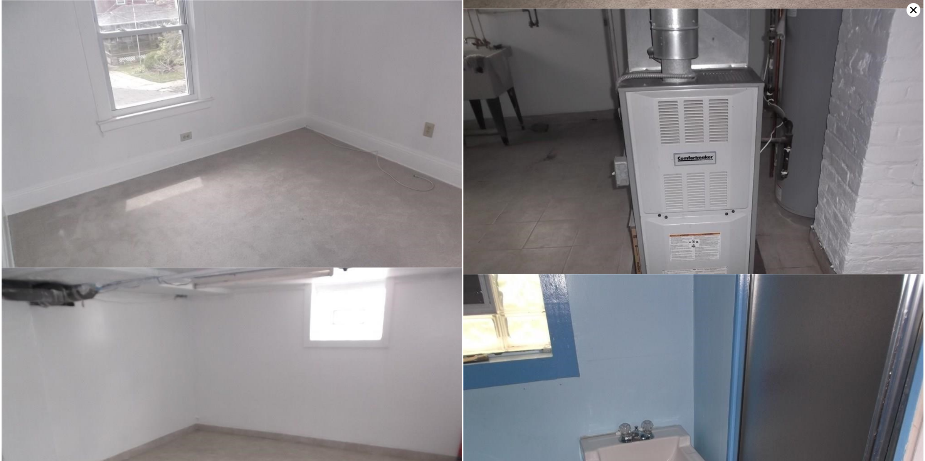
click at [912, 8] on icon at bounding box center [914, 10] width 7 height 7
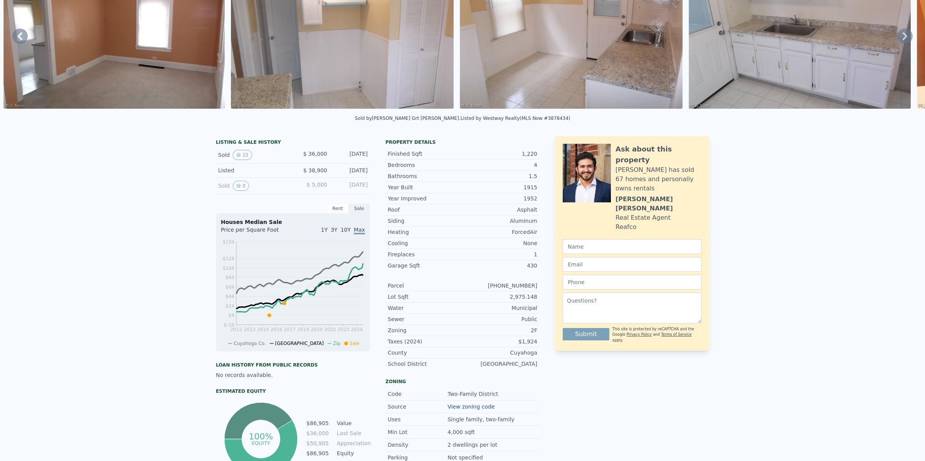
scroll to position [0, 0]
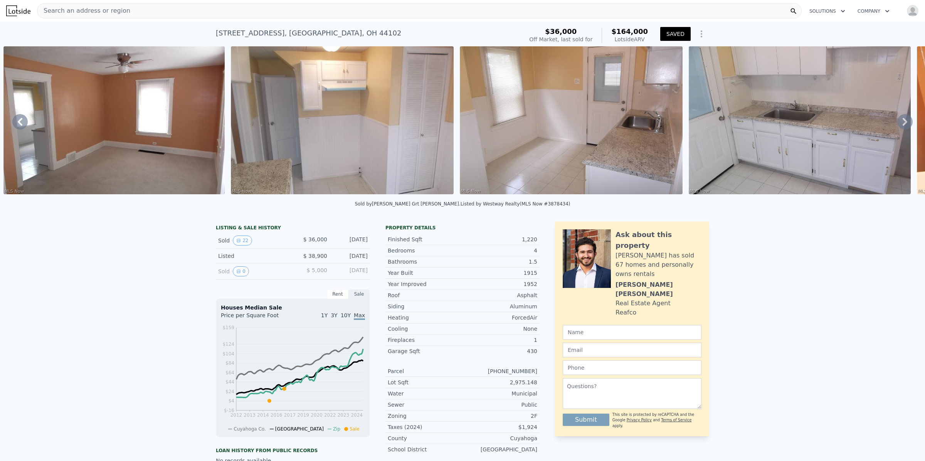
click at [137, 14] on div "Search an address or region" at bounding box center [419, 10] width 765 height 15
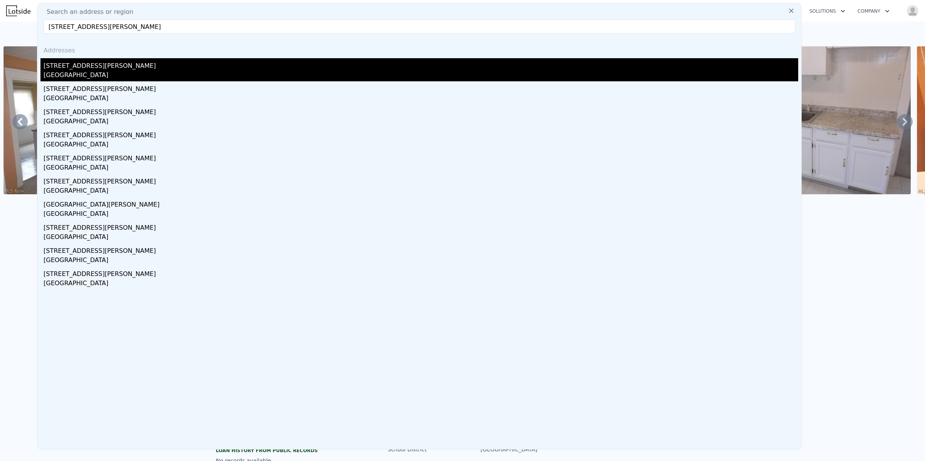
type input "[STREET_ADDRESS][PERSON_NAME]"
click at [89, 71] on div "[GEOGRAPHIC_DATA]" at bounding box center [421, 76] width 755 height 11
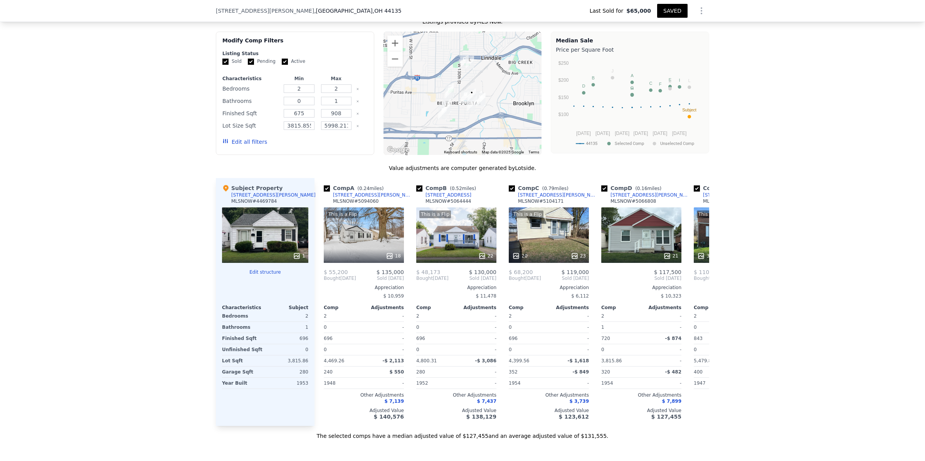
scroll to position [682, 0]
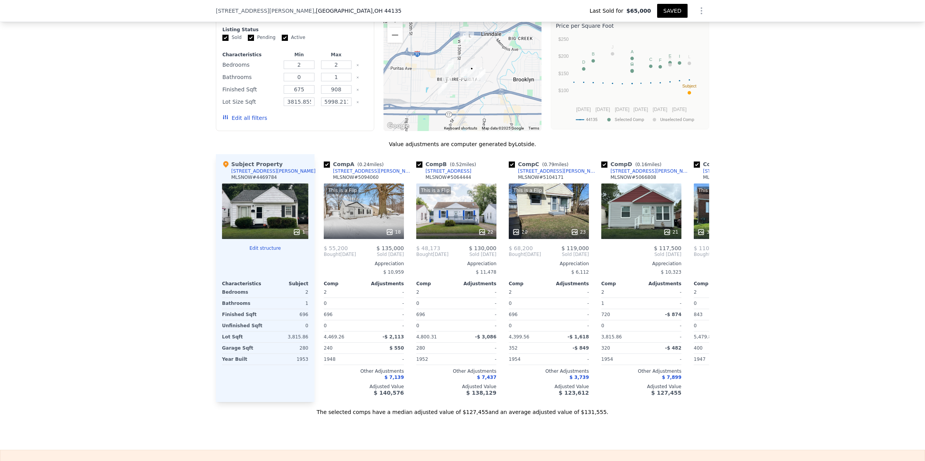
click at [679, 10] on button "SAVED" at bounding box center [672, 11] width 30 height 14
click at [669, 12] on button "SAVED" at bounding box center [672, 11] width 30 height 14
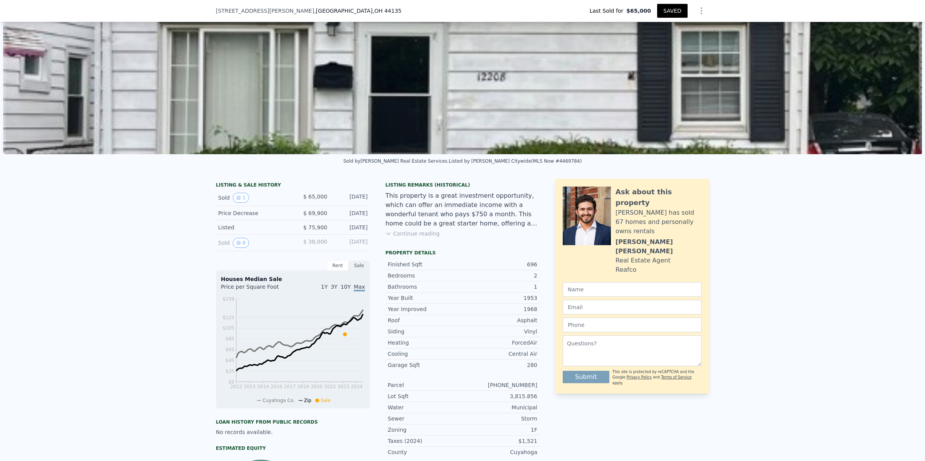
scroll to position [0, 0]
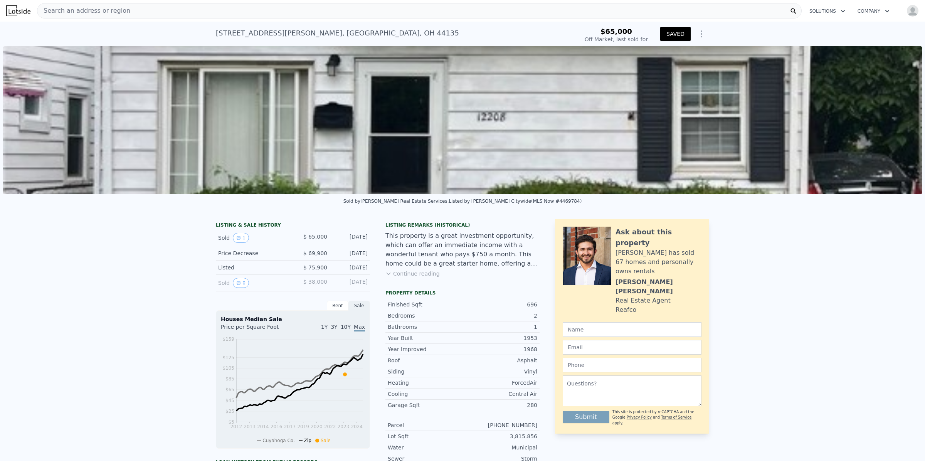
click at [134, 9] on div "Search an address or region" at bounding box center [419, 10] width 765 height 15
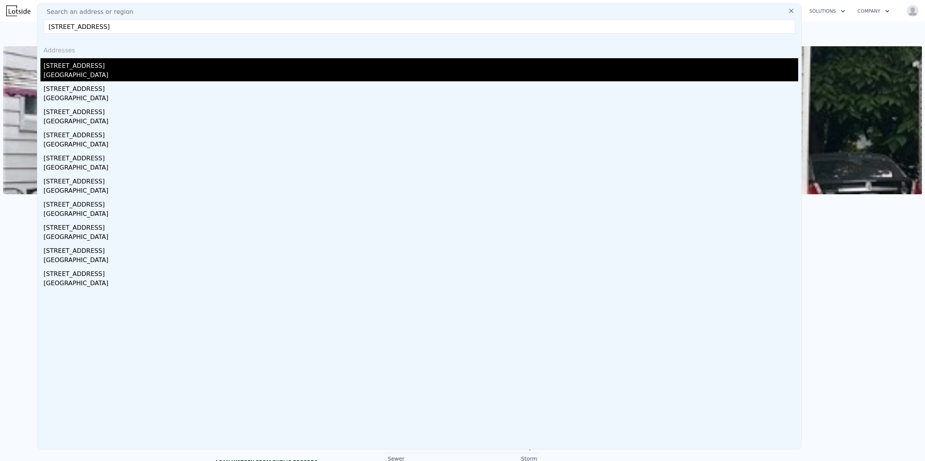
type input "[STREET_ADDRESS]"
click at [94, 78] on div "[GEOGRAPHIC_DATA]" at bounding box center [421, 76] width 755 height 11
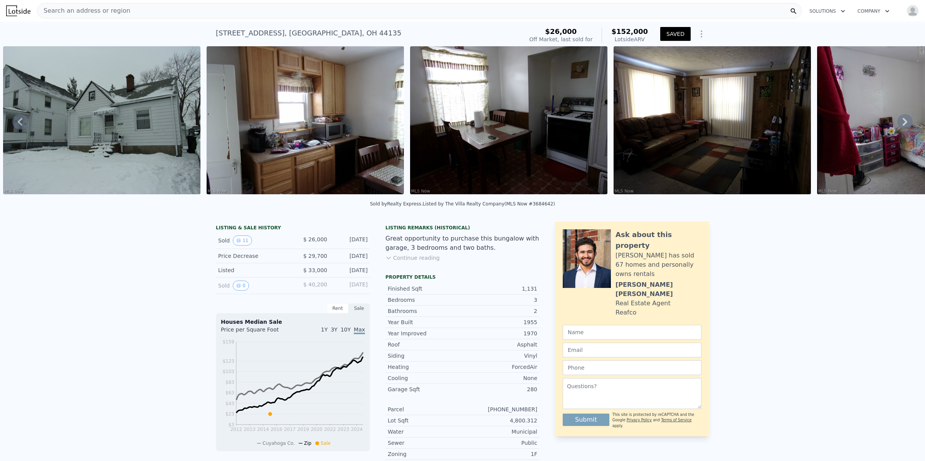
click at [310, 132] on img at bounding box center [305, 120] width 197 height 148
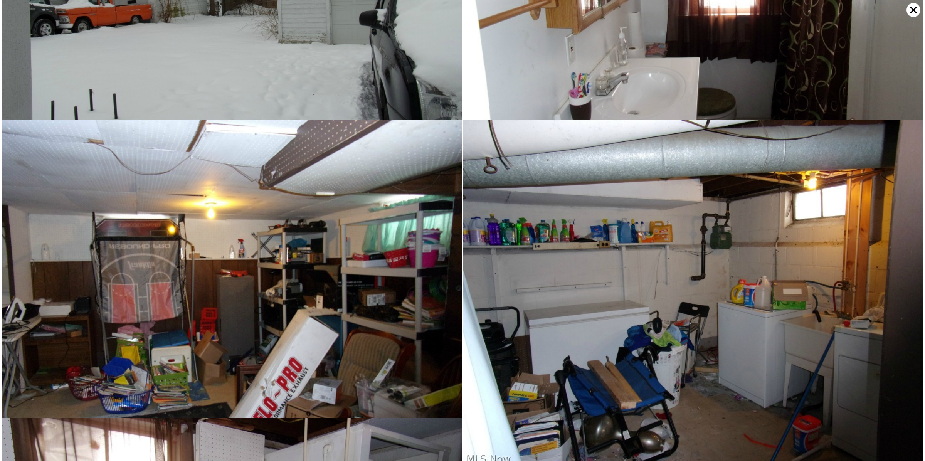
scroll to position [1190, 0]
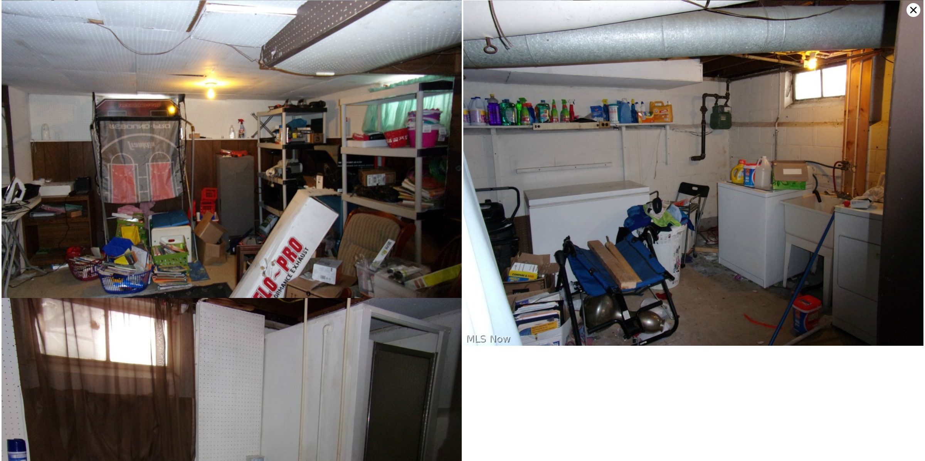
click at [916, 11] on icon at bounding box center [914, 10] width 14 height 14
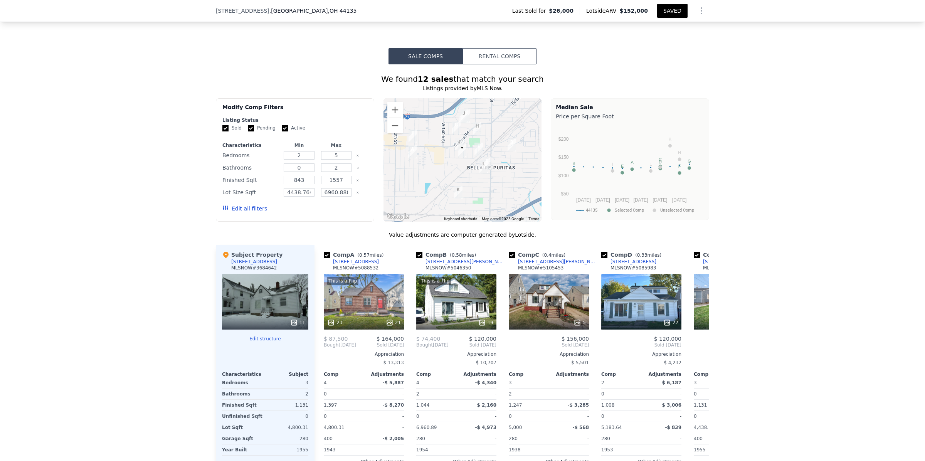
scroll to position [527, 0]
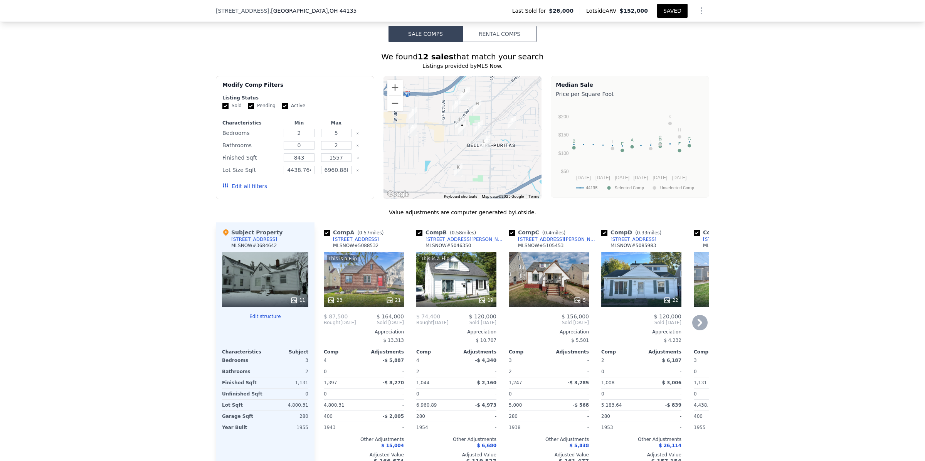
click at [416, 236] on input "checkbox" at bounding box center [419, 233] width 6 height 6
checkbox input "false"
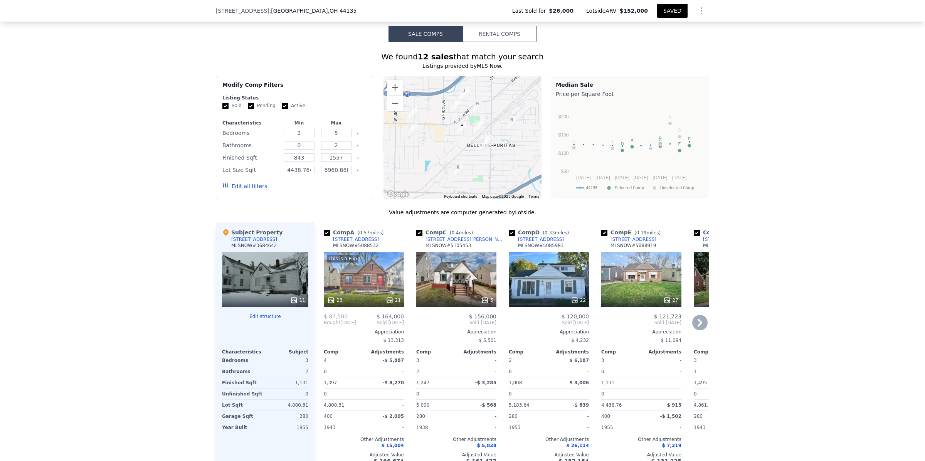
click at [418, 236] on input "checkbox" at bounding box center [419, 233] width 6 height 6
checkbox input "false"
click at [509, 236] on input "checkbox" at bounding box center [512, 233] width 6 height 6
checkbox input "false"
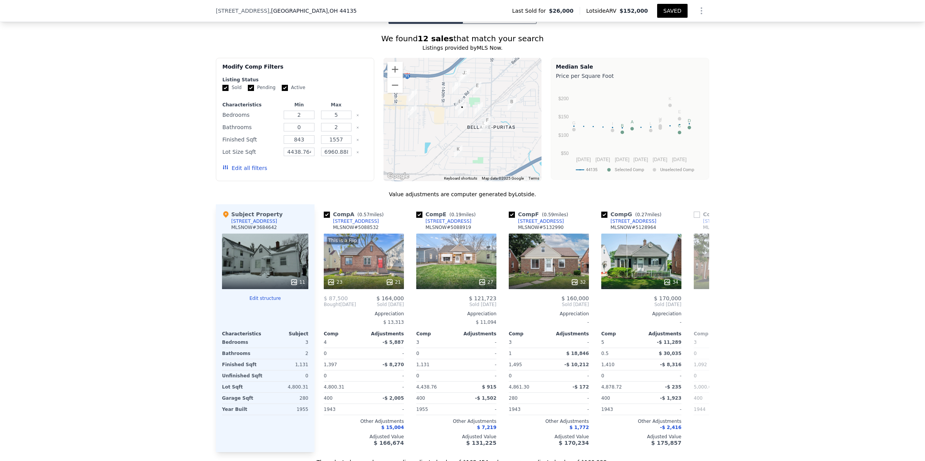
scroll to position [592, 0]
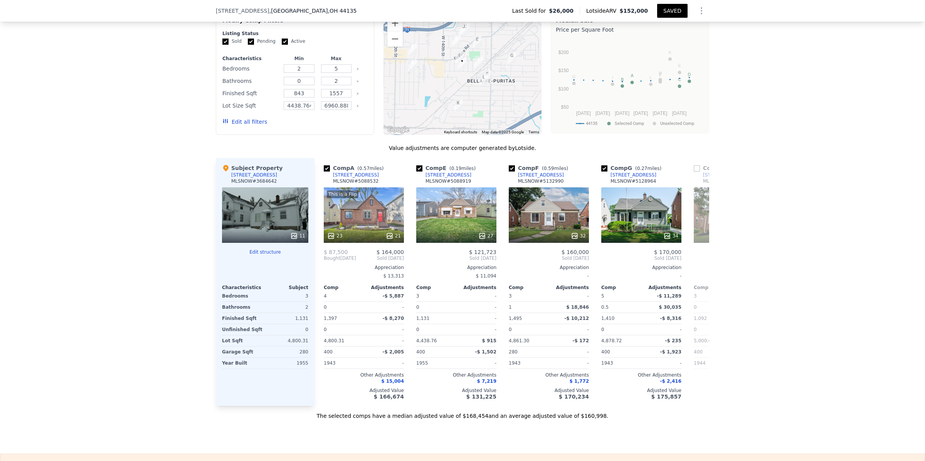
click at [669, 9] on button "SAVED" at bounding box center [672, 11] width 30 height 14
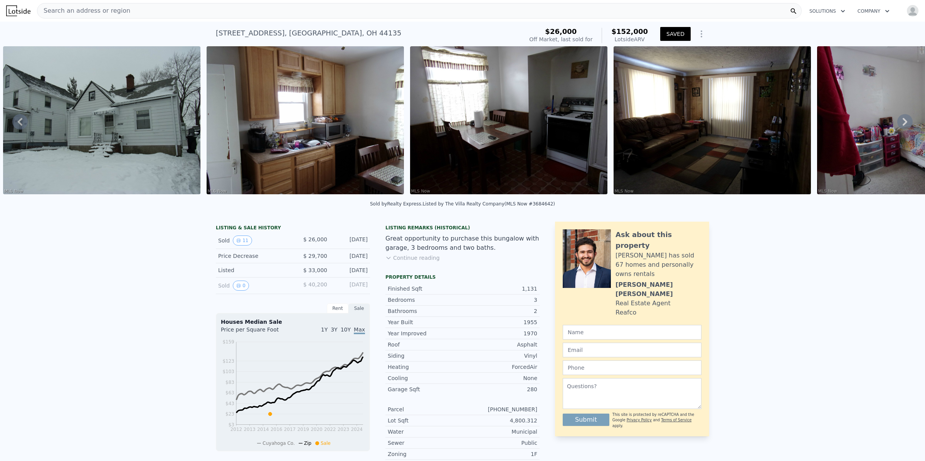
click at [162, 13] on div "Search an address or region" at bounding box center [419, 10] width 765 height 15
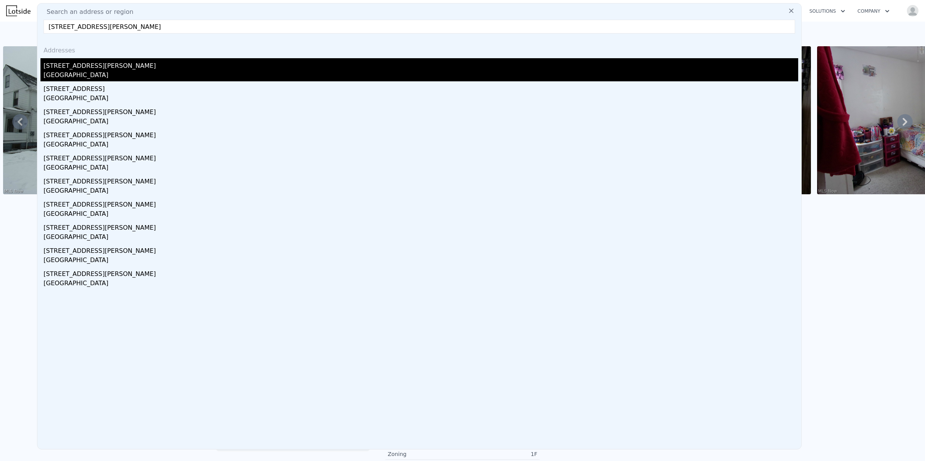
type input "[STREET_ADDRESS][PERSON_NAME]"
click at [55, 71] on div "[GEOGRAPHIC_DATA]" at bounding box center [421, 76] width 755 height 11
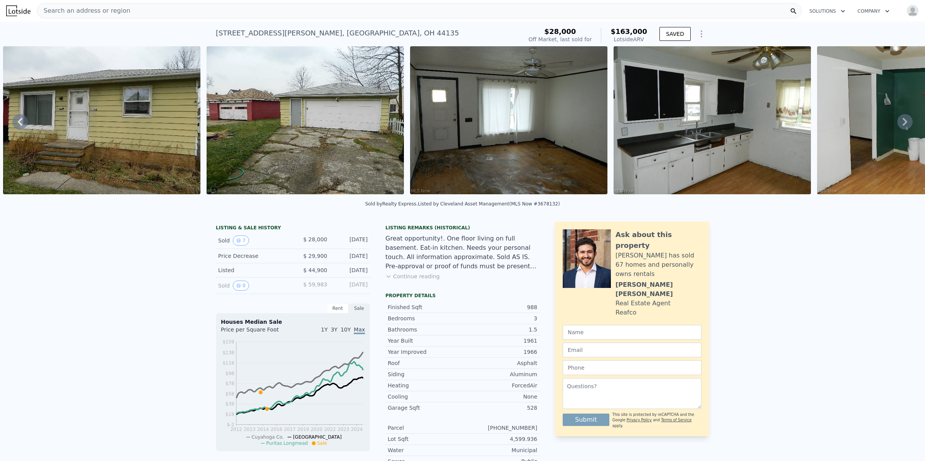
click at [475, 121] on img at bounding box center [508, 120] width 197 height 148
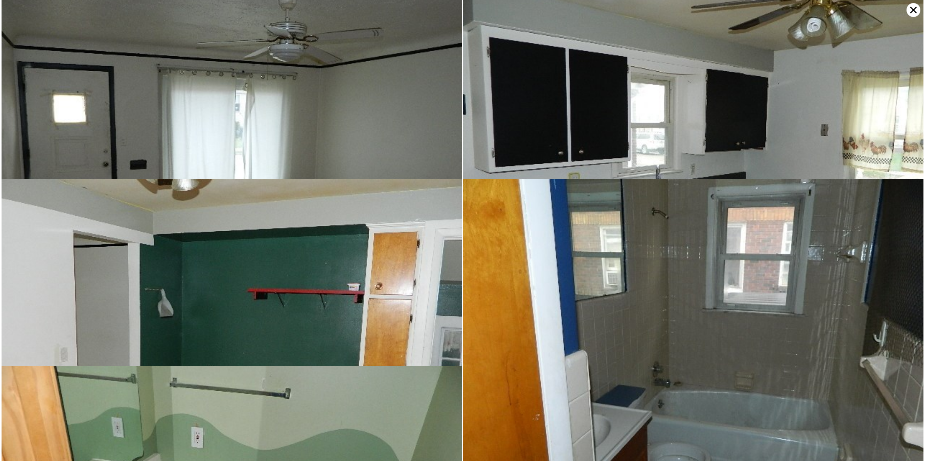
scroll to position [186, 0]
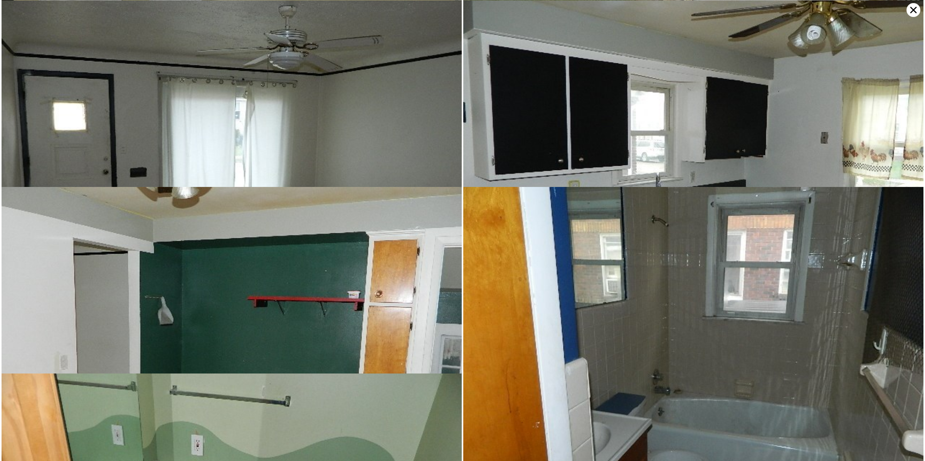
click at [911, 8] on icon at bounding box center [914, 10] width 7 height 7
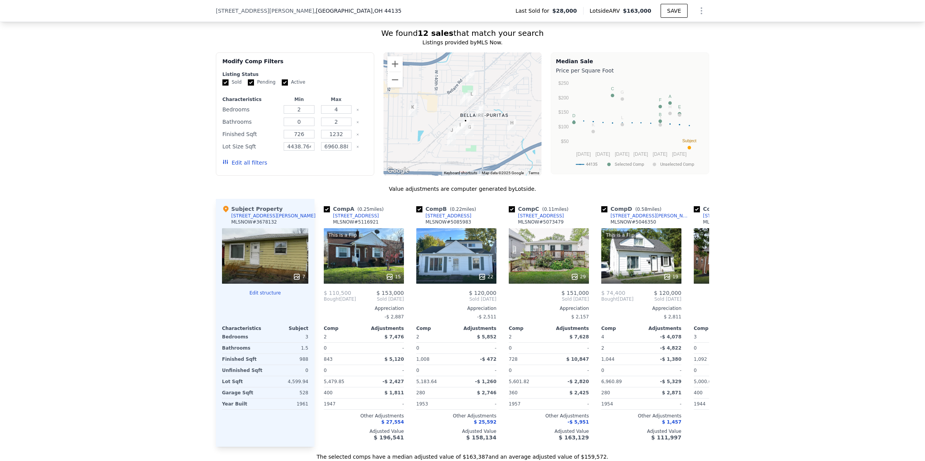
scroll to position [672, 0]
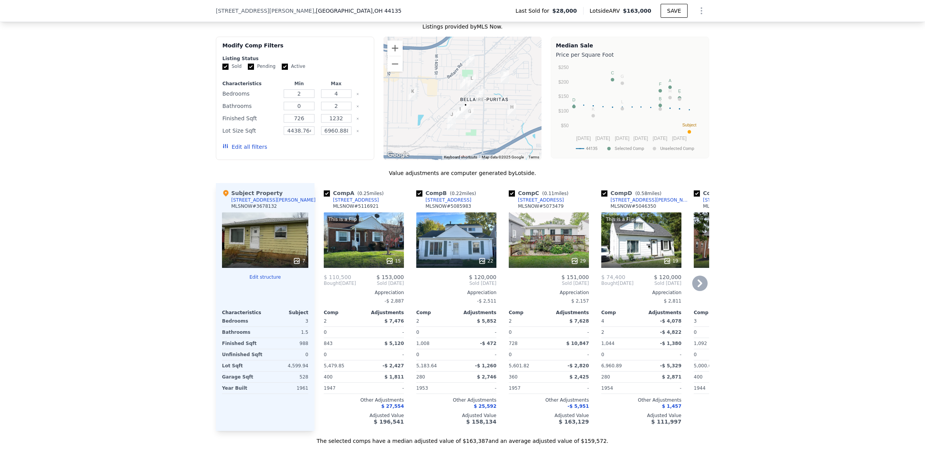
click at [694, 291] on icon at bounding box center [699, 283] width 15 height 15
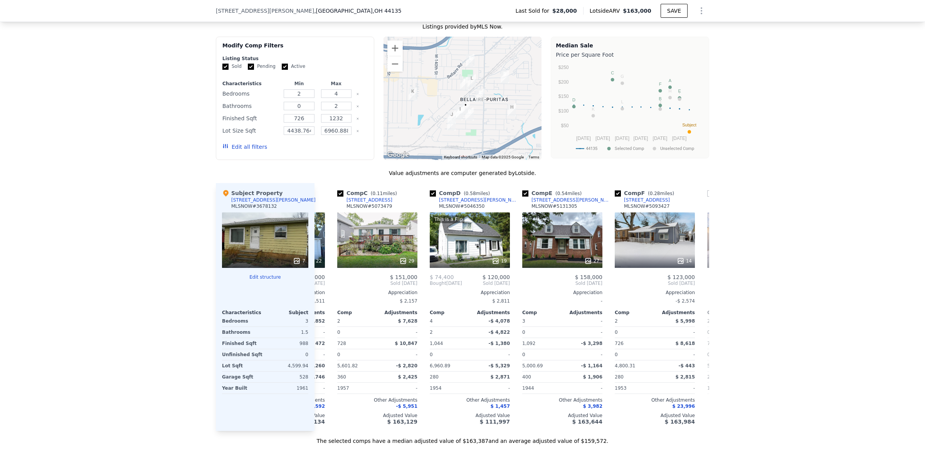
scroll to position [0, 185]
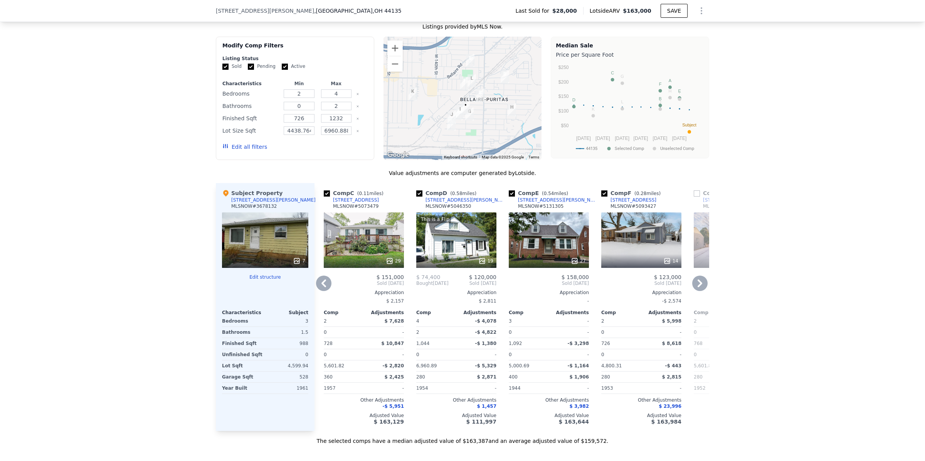
click at [509, 197] on input "checkbox" at bounding box center [512, 193] width 6 height 6
checkbox input "false"
click at [601, 197] on input "checkbox" at bounding box center [604, 193] width 6 height 6
checkbox input "false"
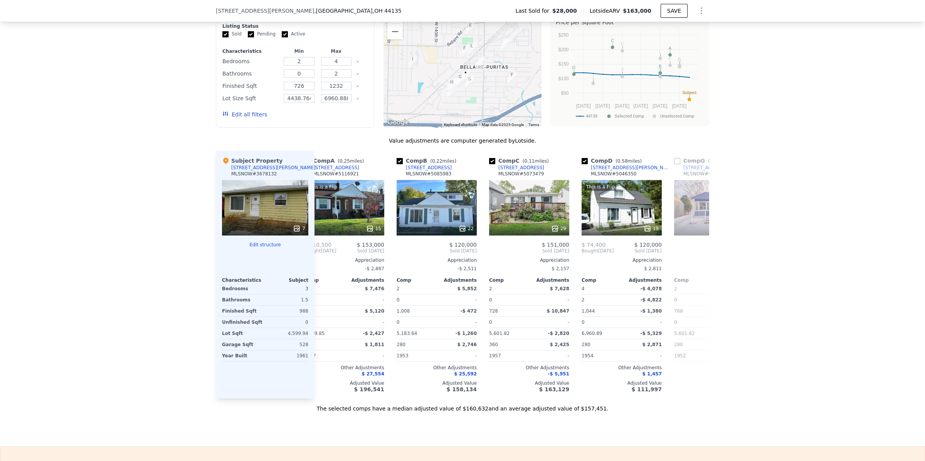
scroll to position [0, 0]
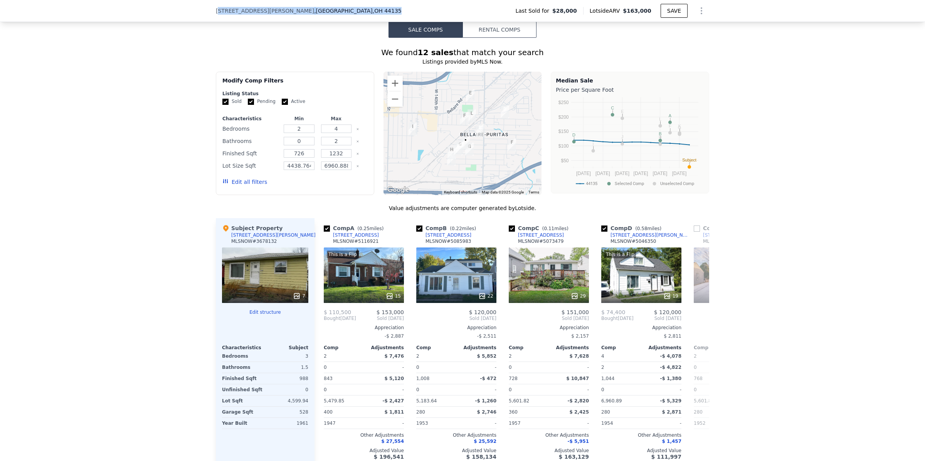
drag, startPoint x: 327, startPoint y: 8, endPoint x: 214, endPoint y: 8, distance: 112.2
click at [216, 8] on div "[STREET_ADDRESS][PERSON_NAME] Last Sold for $28,000 Lotside ARV $163,000 SAVE" at bounding box center [462, 11] width 493 height 22
